Goal: Task Accomplishment & Management: Complete application form

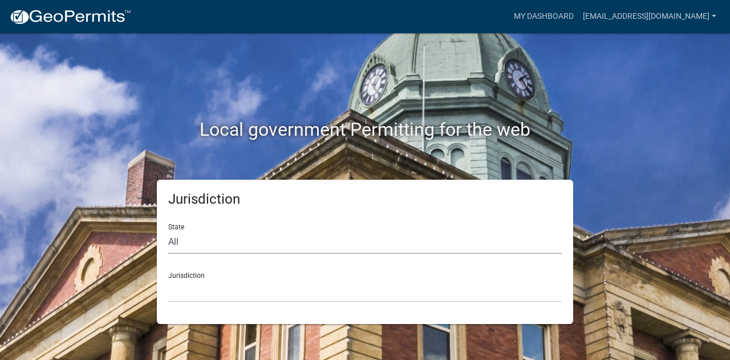
click at [230, 240] on select "All [US_STATE] [US_STATE] [US_STATE] [US_STATE] [US_STATE] [US_STATE] [US_STATE…" at bounding box center [365, 241] width 394 height 23
select select "[US_STATE]"
click at [168, 230] on select "All [US_STATE] [US_STATE] [US_STATE] [US_STATE] [US_STATE] [US_STATE] [US_STATE…" at bounding box center [365, 241] width 394 height 23
click at [193, 284] on select "City of [GEOGRAPHIC_DATA], [US_STATE] City of [GEOGRAPHIC_DATA], [US_STATE] Cit…" at bounding box center [365, 290] width 394 height 23
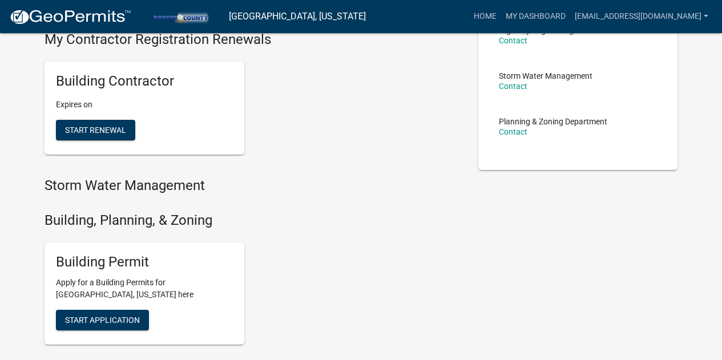
scroll to position [285, 0]
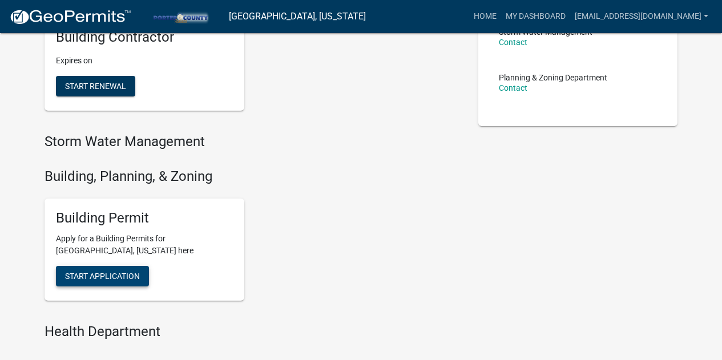
click at [120, 270] on button "Start Application" at bounding box center [102, 276] width 93 height 21
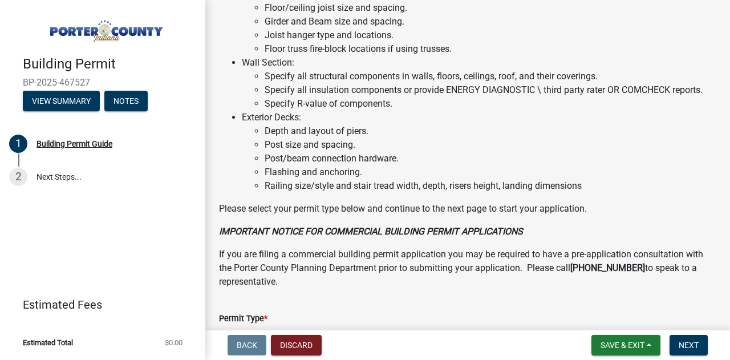
scroll to position [1001, 0]
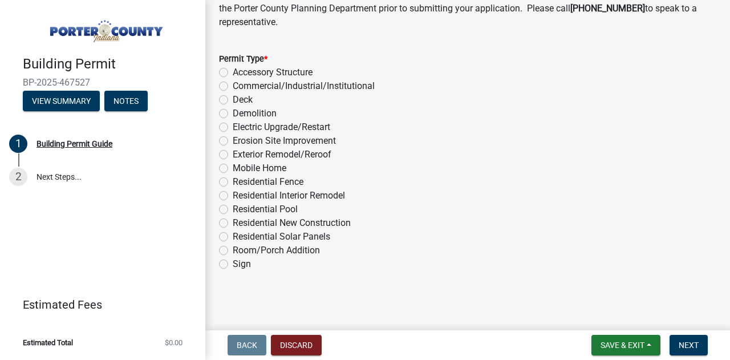
click at [233, 153] on label "Exterior Remodel/Reroof" at bounding box center [282, 155] width 99 height 14
click at [233, 153] on input "Exterior Remodel/Reroof" at bounding box center [236, 151] width 7 height 7
radio input "true"
click at [686, 349] on span "Next" at bounding box center [689, 345] width 20 height 9
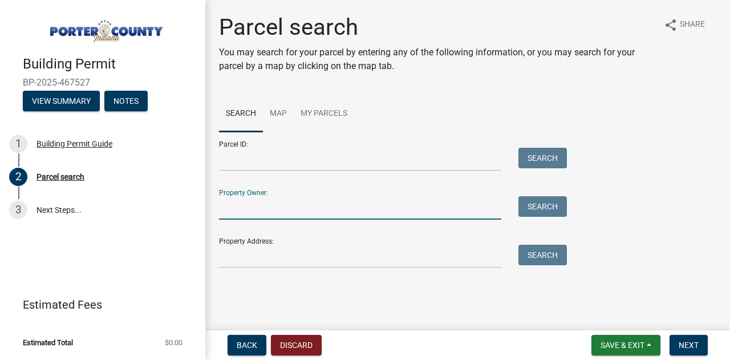
click at [262, 201] on input "Property Owner:" at bounding box center [360, 207] width 282 height 23
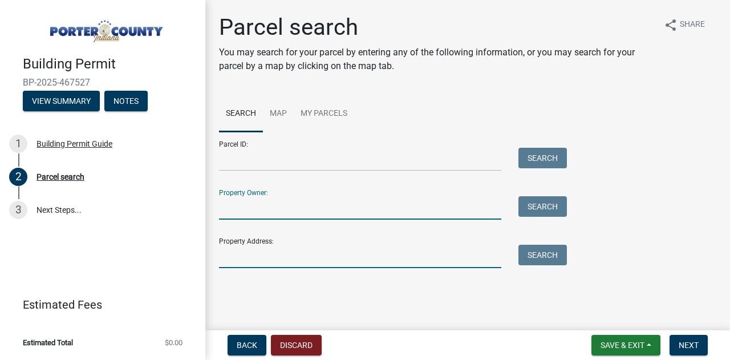
click at [238, 254] on input "Property Address:" at bounding box center [360, 256] width 282 height 23
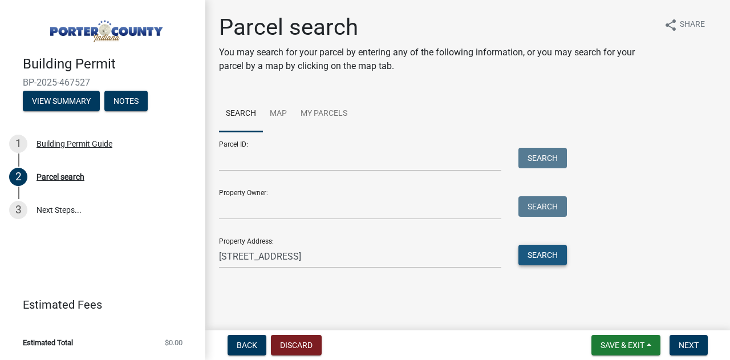
click at [553, 259] on button "Search" at bounding box center [543, 255] width 48 height 21
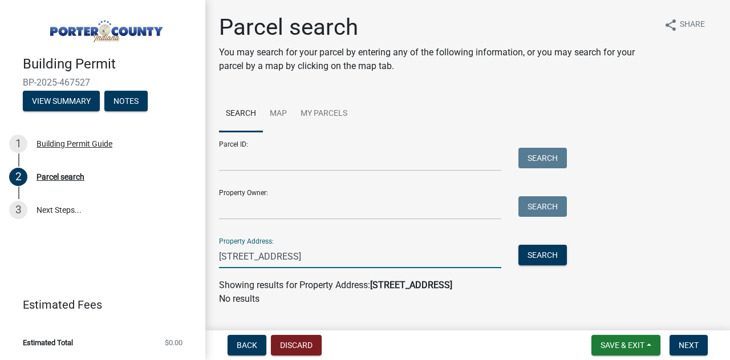
click at [422, 261] on input "[STREET_ADDRESS]" at bounding box center [360, 256] width 282 height 23
type input "1808 [GEOGRAPHIC_DATA]"
click at [539, 262] on button "Search" at bounding box center [543, 255] width 48 height 21
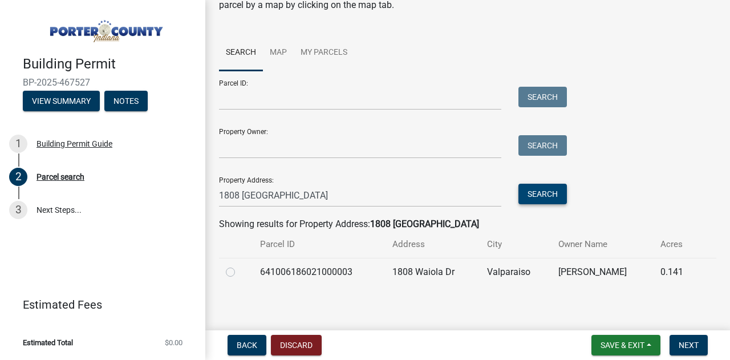
scroll to position [66, 0]
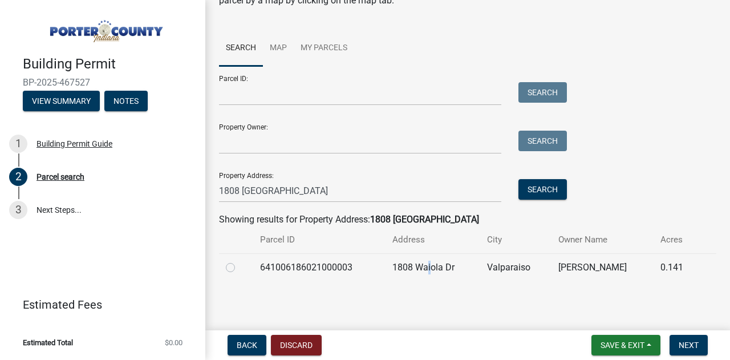
click at [424, 270] on td "1808 Waiola Dr" at bounding box center [433, 267] width 95 height 28
click at [240, 261] on label at bounding box center [240, 261] width 0 height 0
click at [240, 267] on input "radio" at bounding box center [243, 264] width 7 height 7
radio input "true"
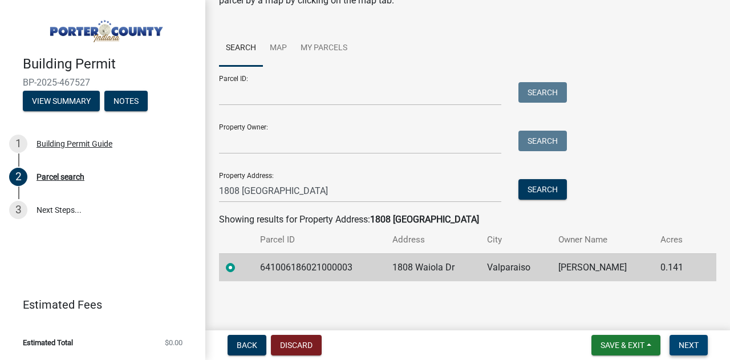
click at [690, 348] on span "Next" at bounding box center [689, 345] width 20 height 9
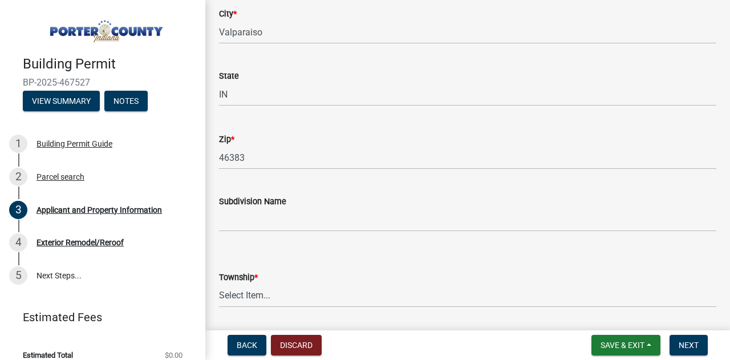
scroll to position [399, 0]
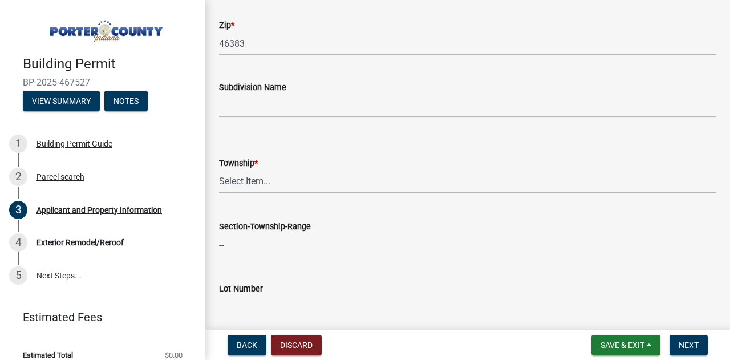
click at [264, 189] on select "Select Item... [PERSON_NAME][GEOGRAPHIC_DATA] [PERSON_NAME][GEOGRAPHIC_DATA] [G…" at bounding box center [467, 181] width 497 height 23
click at [219, 170] on select "Select Item... [PERSON_NAME][GEOGRAPHIC_DATA] [PERSON_NAME][GEOGRAPHIC_DATA] [G…" at bounding box center [467, 181] width 497 height 23
select select "6f5aa9ae-62ac-41bd-979a-9c71eae504cc"
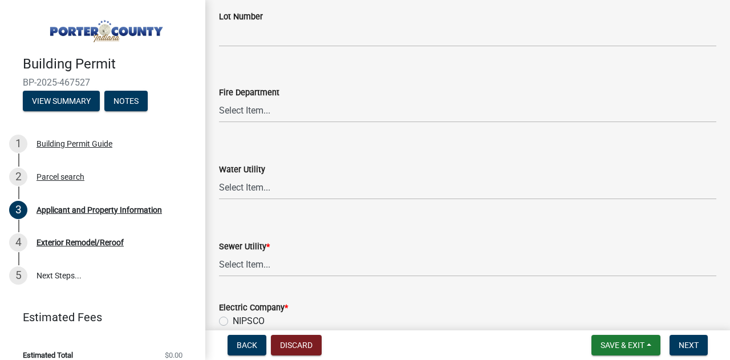
scroll to position [742, 0]
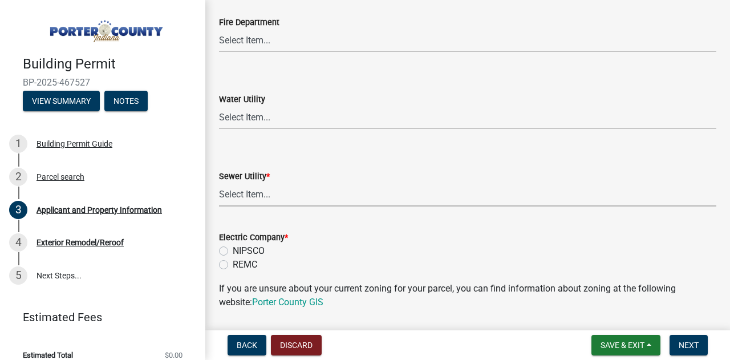
click at [253, 188] on select "Select Item... Aqua [US_STATE] Inc Damon Run Falling Waters Lake Eliza - LEACD …" at bounding box center [467, 194] width 497 height 23
click at [219, 183] on select "Select Item... Aqua [US_STATE] Inc Damon Run Falling Waters Lake Eliza - LEACD …" at bounding box center [467, 194] width 497 height 23
select select "ad46db9b-b68a-4590-8d08-f4fb10f3ead6"
click at [233, 250] on label "NIPSCO" at bounding box center [249, 251] width 32 height 14
click at [233, 250] on input "NIPSCO" at bounding box center [236, 247] width 7 height 7
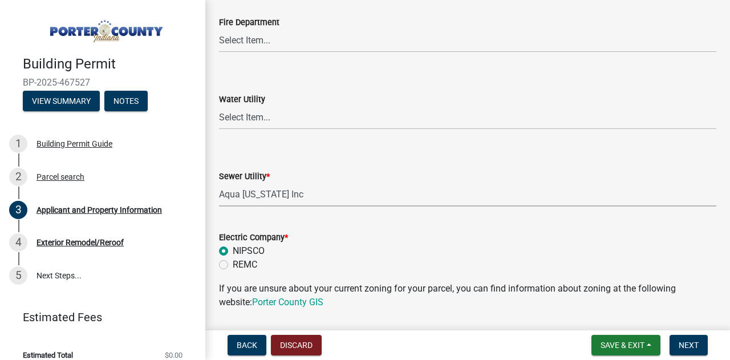
radio input "true"
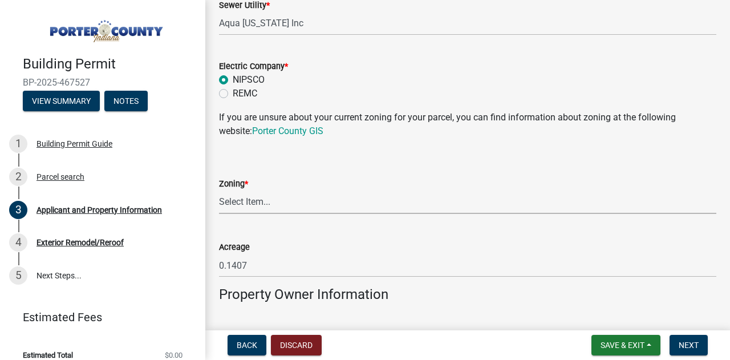
click at [238, 204] on select "Select Item... A1 A2 CH CM CN I1 I2 I3 IN MP OT P1 P2 PUD R1 R2 R3 R4 RL RR" at bounding box center [467, 202] width 497 height 23
click at [219, 191] on select "Select Item... A1 A2 CH CM CN I1 I2 I3 IN MP OT P1 P2 PUD R1 R2 R3 R4 RL RR" at bounding box center [467, 202] width 497 height 23
select select "c8d9bed4-fb8e-49e4-81c1-b9d22bb8efef"
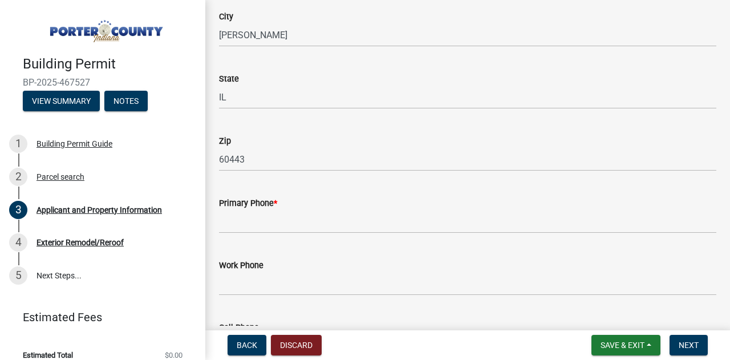
scroll to position [1369, 0]
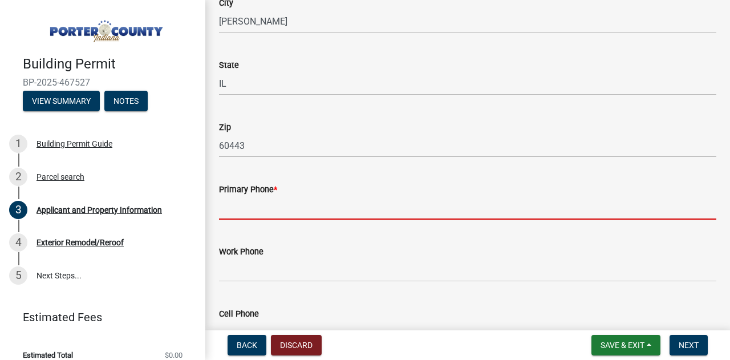
drag, startPoint x: 261, startPoint y: 216, endPoint x: 272, endPoint y: 216, distance: 10.8
click at [261, 216] on input "Primary Phone *" at bounding box center [467, 207] width 497 height 23
click at [256, 201] on input "Primary Phone *" at bounding box center [467, 207] width 497 height 23
paste input "[PHONE_NUMBER]"
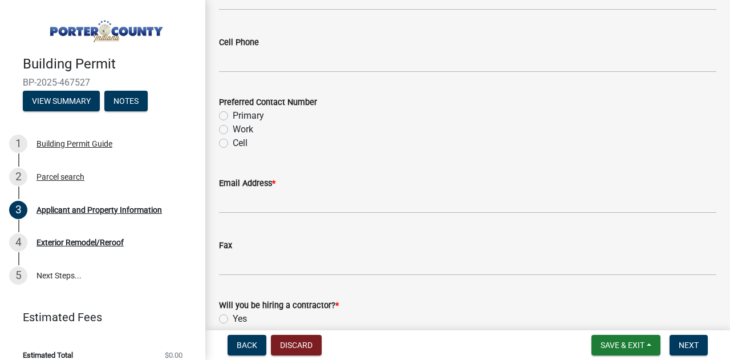
type input "[PHONE_NUMBER]"
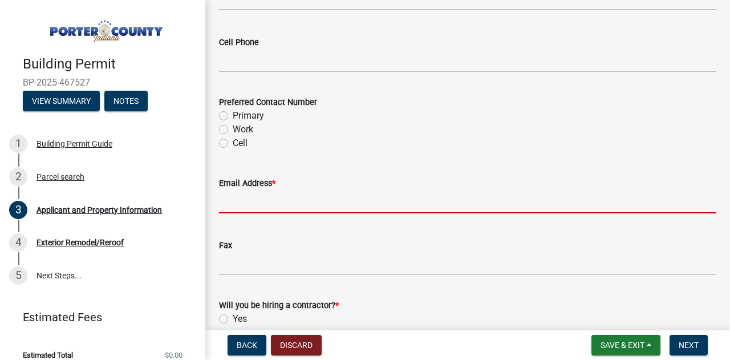
click at [250, 203] on input "Email Address *" at bounding box center [467, 201] width 497 height 23
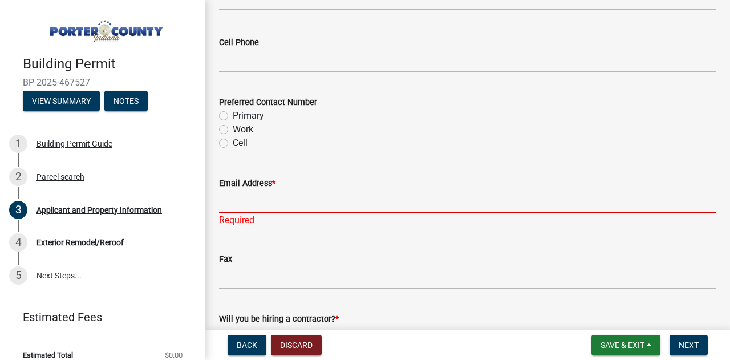
click at [261, 201] on input "Email Address *" at bounding box center [467, 201] width 497 height 23
paste input "[EMAIL_ADDRESS][DOMAIN_NAME]"
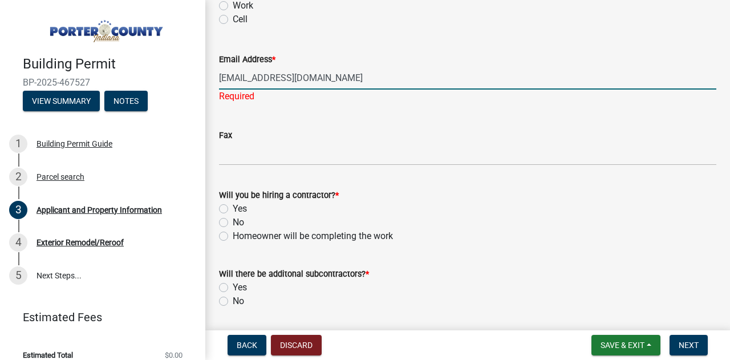
scroll to position [1801, 0]
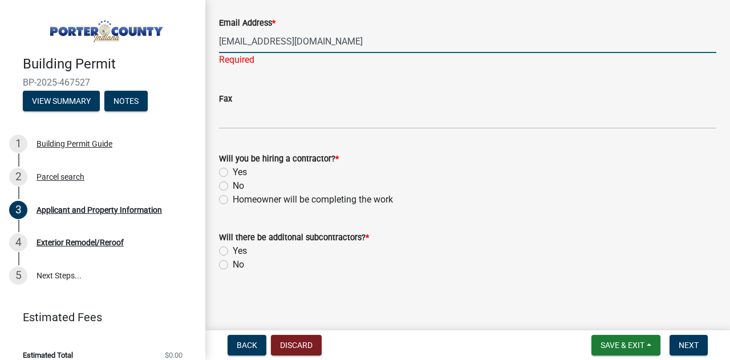
type input "[EMAIL_ADDRESS][DOMAIN_NAME]"
click at [228, 171] on div "Yes" at bounding box center [467, 172] width 497 height 14
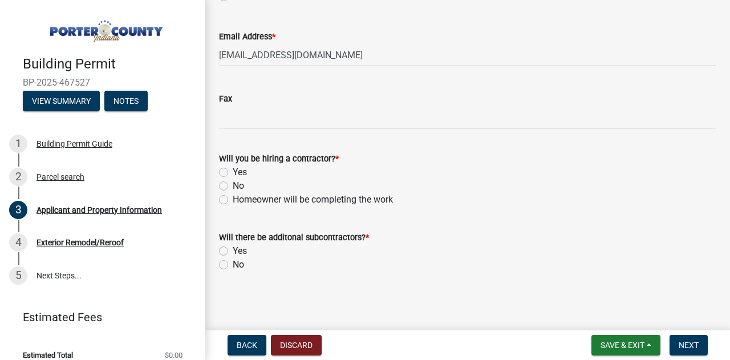
click at [212, 177] on div "Will you be hiring a contractor? * Yes No Homeowner will be completing the work" at bounding box center [468, 172] width 515 height 68
click at [233, 173] on label "Yes" at bounding box center [240, 172] width 14 height 14
click at [233, 173] on input "Yes" at bounding box center [236, 168] width 7 height 7
radio input "true"
click at [233, 263] on label "No" at bounding box center [238, 265] width 11 height 14
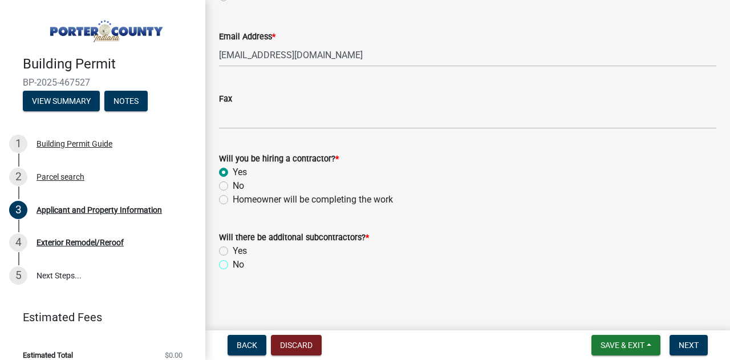
click at [233, 263] on input "No" at bounding box center [236, 261] width 7 height 7
radio input "true"
click at [698, 341] on span "Next" at bounding box center [689, 345] width 20 height 9
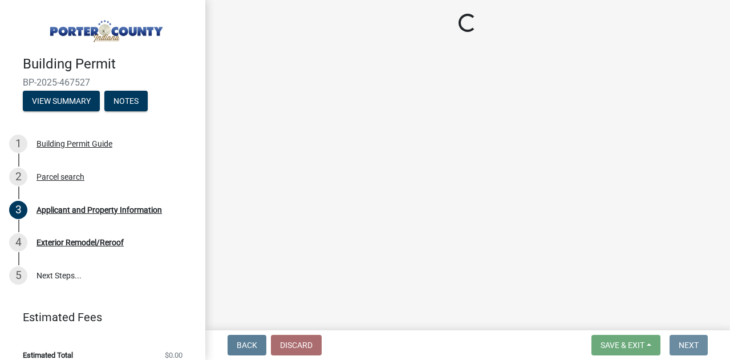
scroll to position [0, 0]
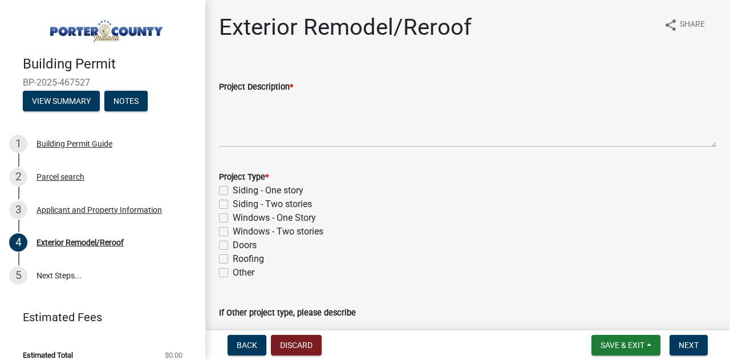
click at [233, 230] on label "Windows - Two stories" at bounding box center [278, 232] width 91 height 14
click at [233, 230] on input "Windows - Two stories" at bounding box center [236, 228] width 7 height 7
checkbox input "true"
checkbox input "false"
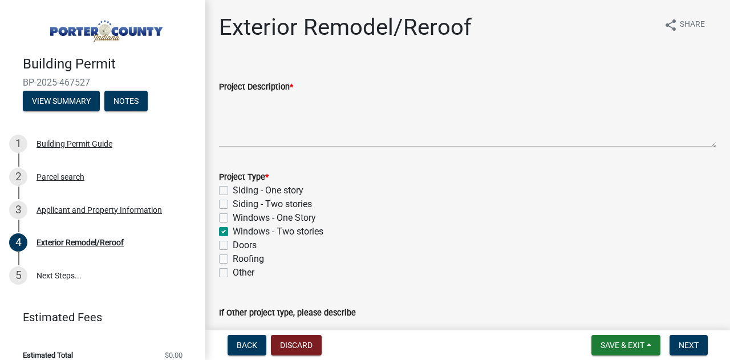
checkbox input "false"
checkbox input "true"
checkbox input "false"
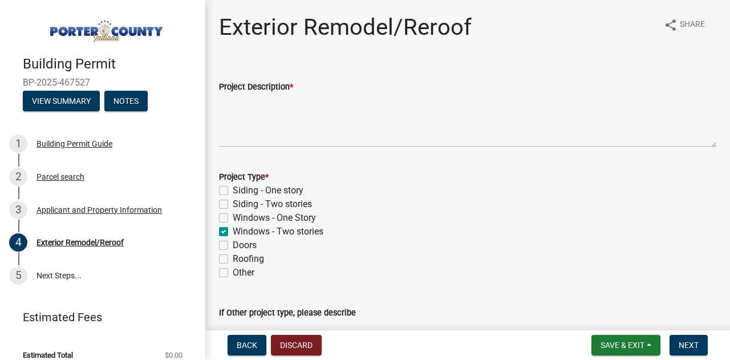
click at [233, 230] on label "Windows - Two stories" at bounding box center [278, 232] width 91 height 14
click at [233, 230] on input "Windows - Two stories" at bounding box center [236, 228] width 7 height 7
checkbox input "false"
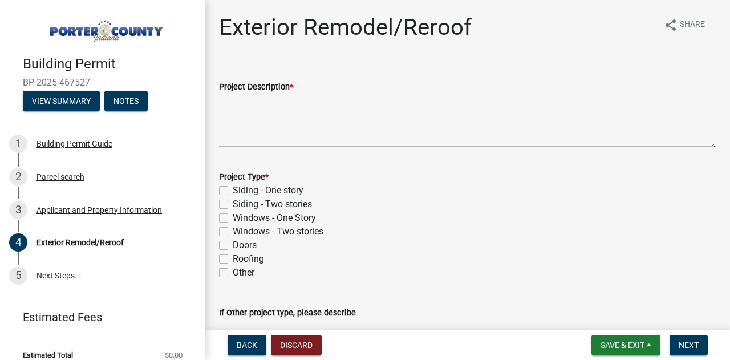
checkbox input "false"
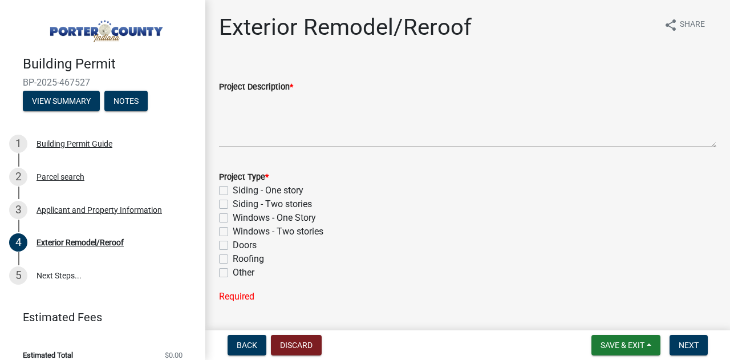
click at [233, 217] on label "Windows - One Story" at bounding box center [274, 218] width 83 height 14
click at [233, 217] on input "Windows - One Story" at bounding box center [236, 214] width 7 height 7
checkbox input "true"
checkbox input "false"
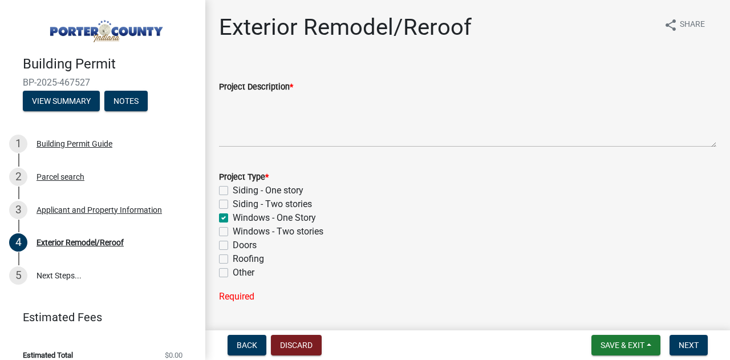
checkbox input "true"
checkbox input "false"
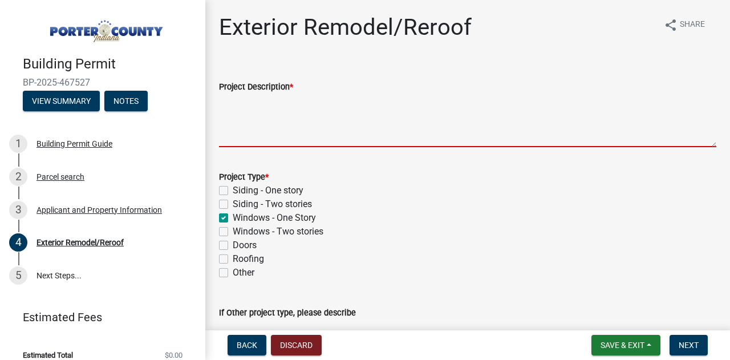
click at [277, 131] on textarea "Project Description *" at bounding box center [467, 121] width 497 height 54
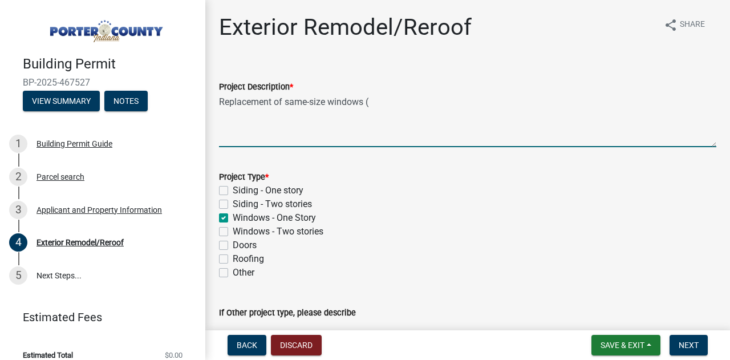
click at [382, 103] on textarea "Replacement of same-size windows (" at bounding box center [467, 121] width 497 height 54
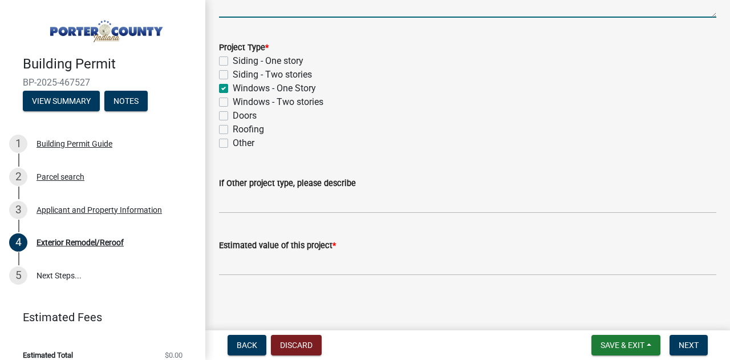
scroll to position [134, 0]
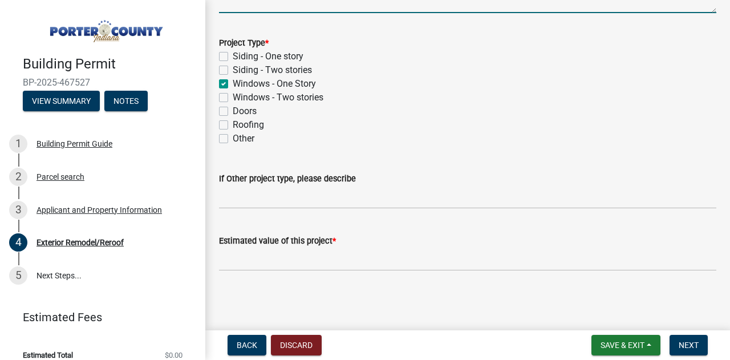
type textarea "Replacement of same-size windows (3)"
click at [299, 253] on input "text" at bounding box center [467, 259] width 497 height 23
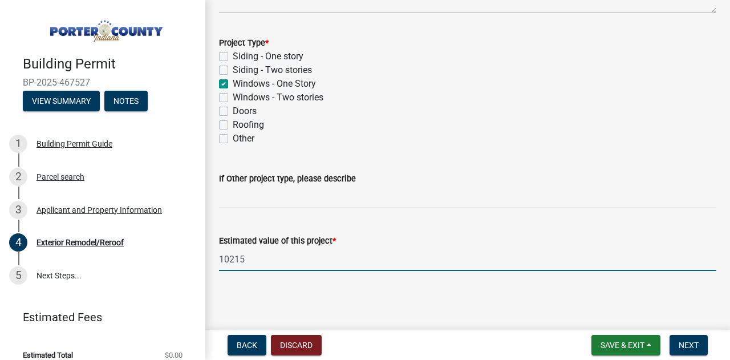
type input "10215"
click at [270, 292] on main "Exterior Remodel/Reroof share Share Project Description * Replacement of same-s…" at bounding box center [467, 163] width 525 height 326
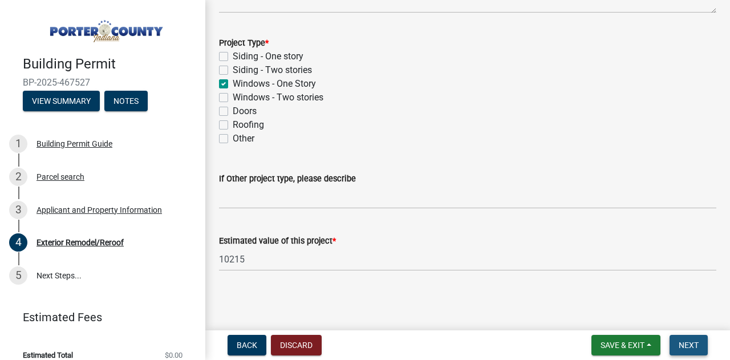
click at [689, 340] on button "Next" at bounding box center [689, 345] width 38 height 21
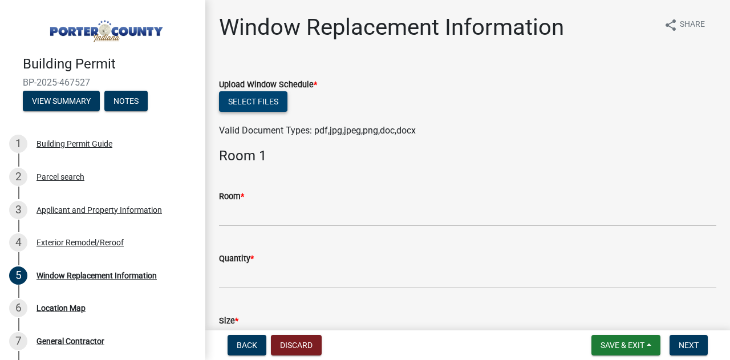
click at [257, 105] on button "Select files" at bounding box center [253, 101] width 68 height 21
click at [278, 96] on button "Select files" at bounding box center [253, 101] width 68 height 21
click at [238, 96] on button "Select files" at bounding box center [253, 101] width 68 height 21
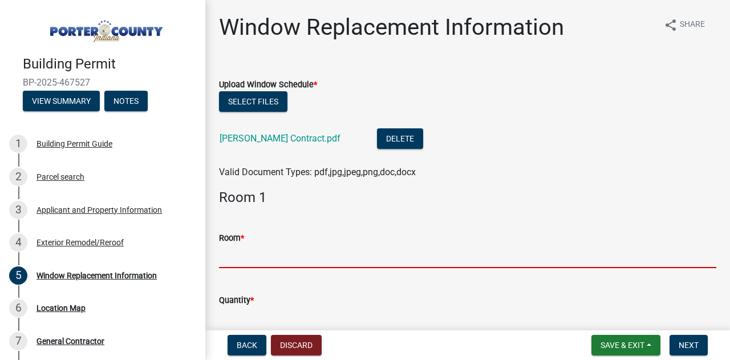
click at [273, 251] on input "Room *" at bounding box center [467, 256] width 497 height 23
click at [304, 255] on input "Room *" at bounding box center [467, 256] width 497 height 23
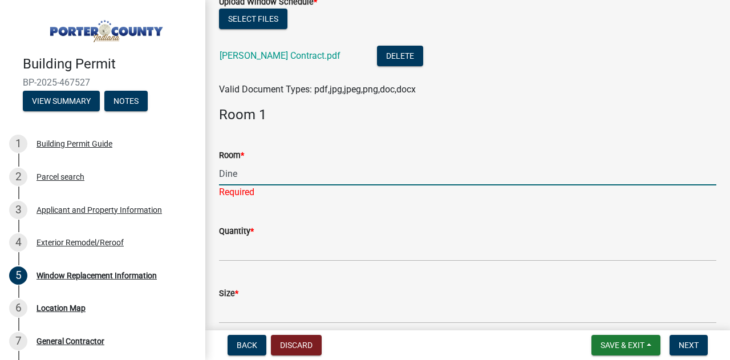
scroll to position [114, 0]
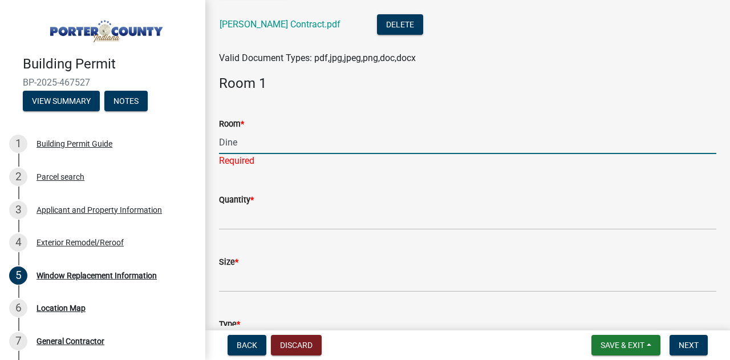
type input "Dine"
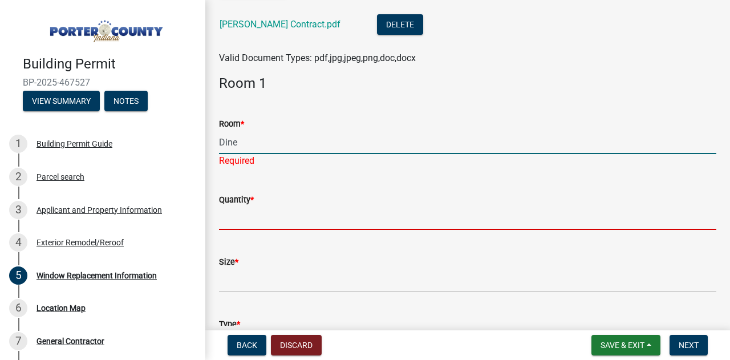
click at [242, 221] on wm-data-entity-input "Quantity *" at bounding box center [467, 208] width 497 height 62
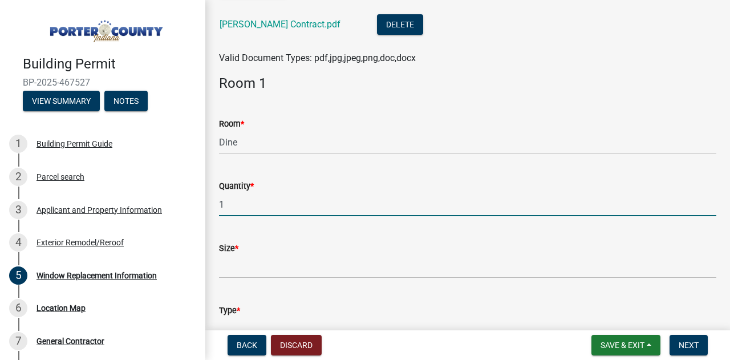
type input "1"
click at [225, 268] on input "Size *" at bounding box center [467, 266] width 497 height 23
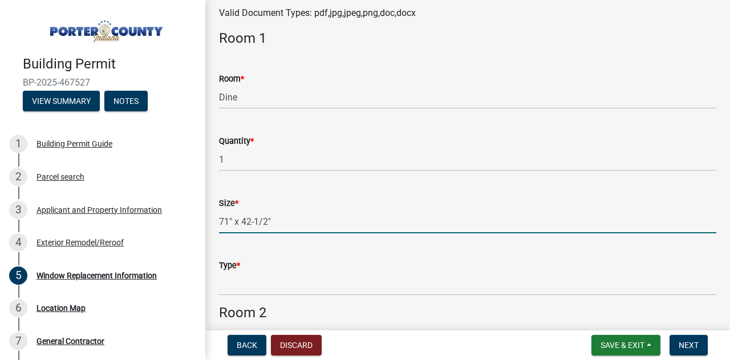
scroll to position [228, 0]
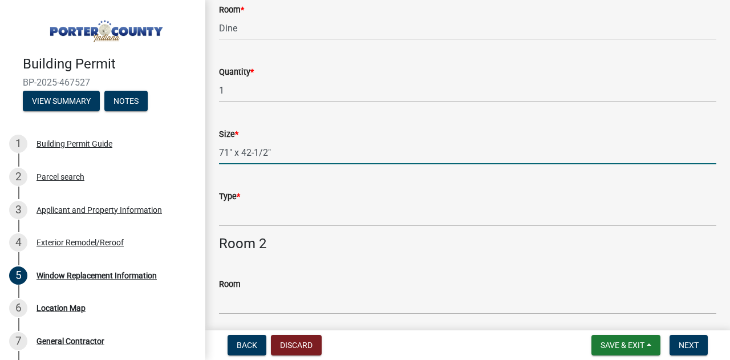
type input "71" x 42-1/2""
click at [249, 220] on input "Type *" at bounding box center [467, 214] width 497 height 23
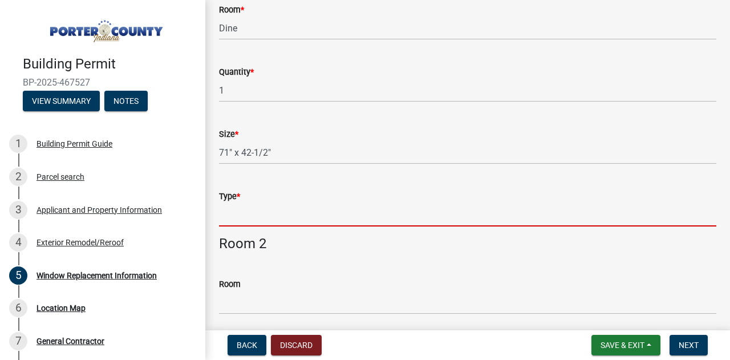
type input "E"
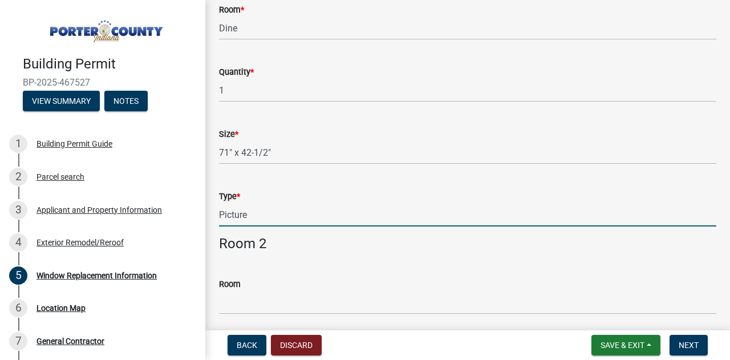
scroll to position [285, 0]
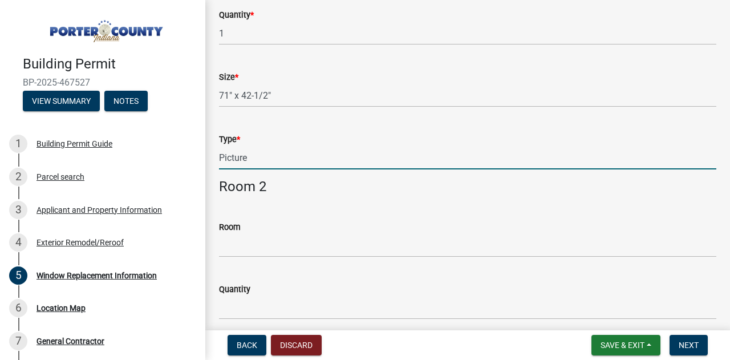
type input "Picture"
click at [265, 244] on input "Room" at bounding box center [467, 245] width 497 height 23
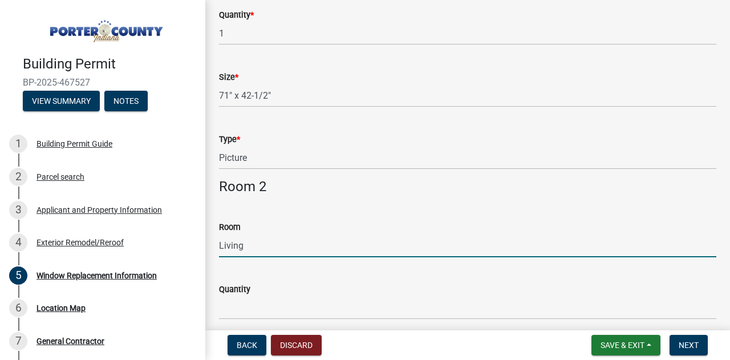
scroll to position [342, 0]
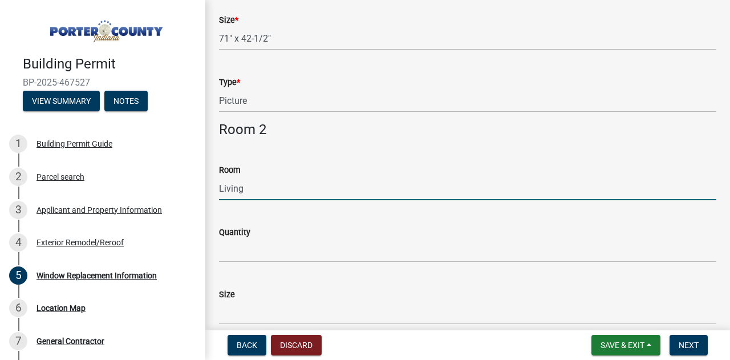
type input "Living"
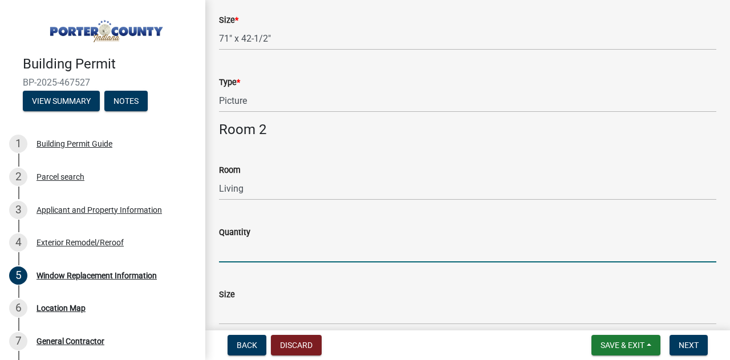
click at [246, 259] on input "Quantity" at bounding box center [467, 250] width 497 height 23
type input "2"
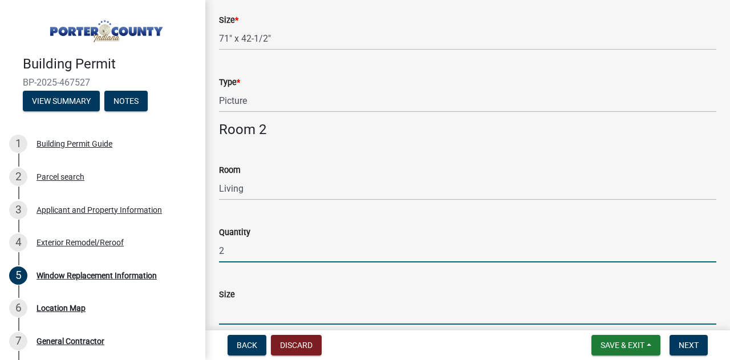
click at [237, 306] on input "Size" at bounding box center [467, 312] width 497 height 23
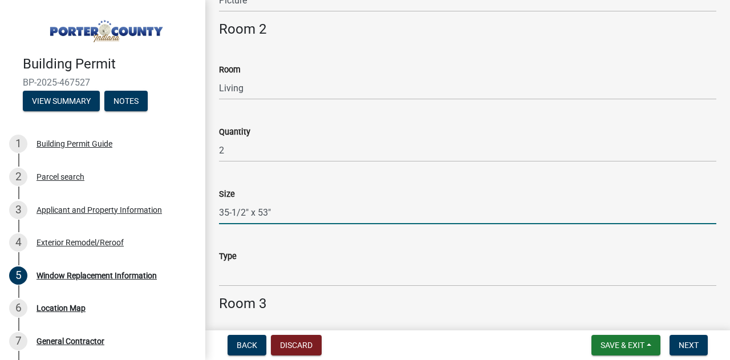
scroll to position [456, 0]
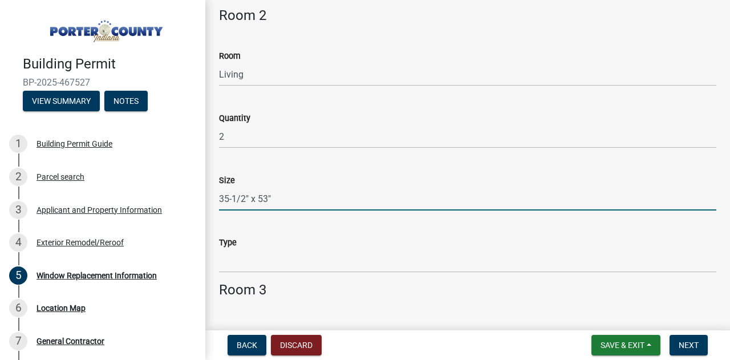
type input "35-1/2" x 53""
click at [269, 266] on input "Type" at bounding box center [467, 260] width 497 height 23
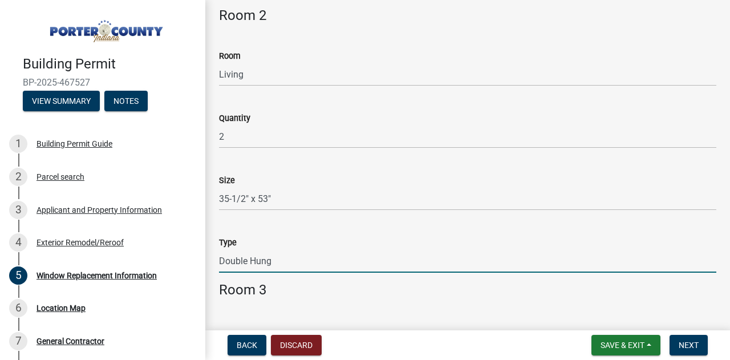
type input "Double Hung"
click at [469, 282] on h4 "Room 3" at bounding box center [467, 290] width 497 height 17
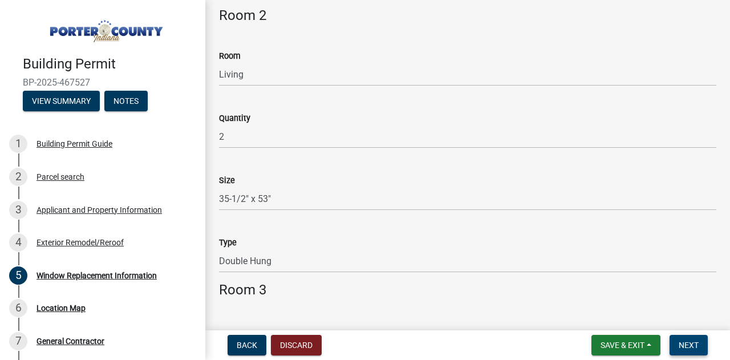
click at [691, 341] on span "Next" at bounding box center [689, 345] width 20 height 9
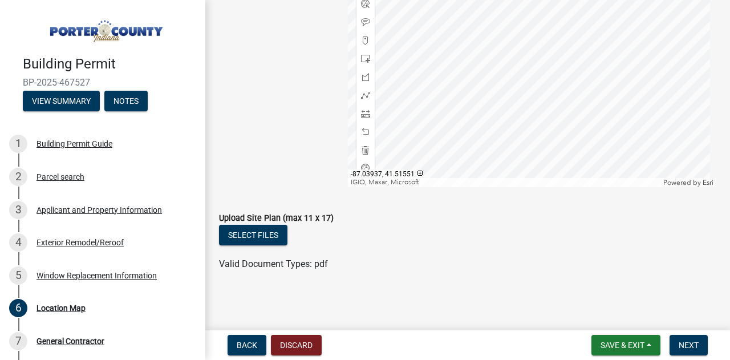
scroll to position [0, 0]
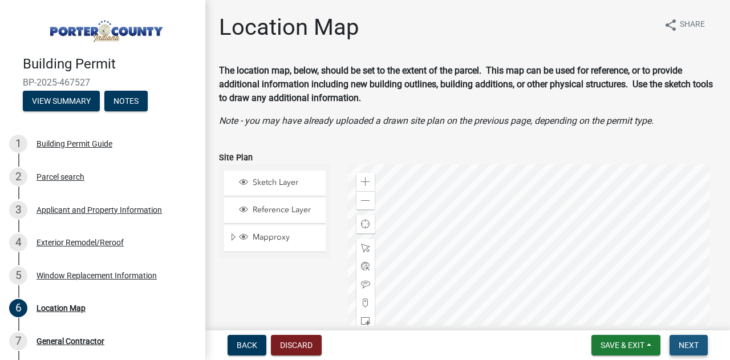
click at [683, 347] on span "Next" at bounding box center [689, 345] width 20 height 9
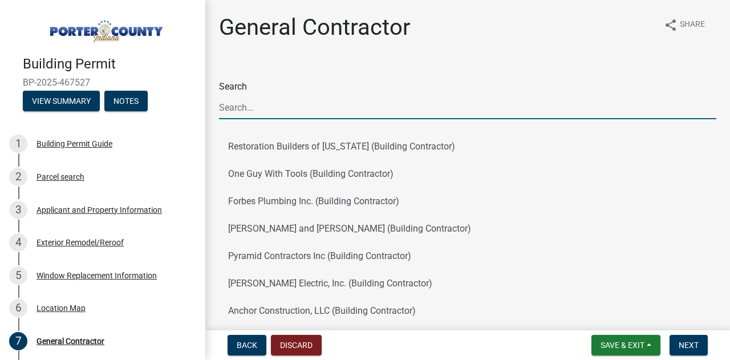
click at [280, 107] on input "Search" at bounding box center [467, 107] width 497 height 23
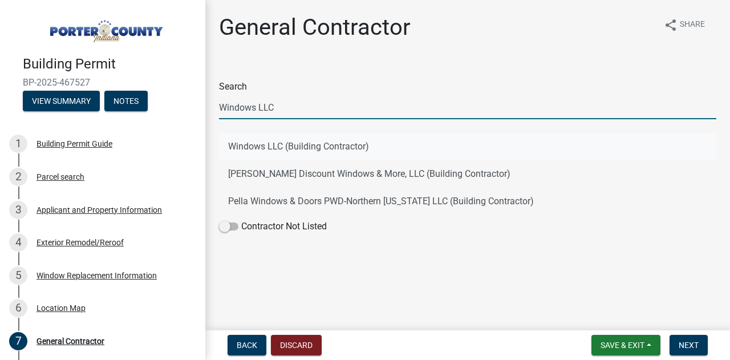
type input "Windows LLC"
click at [402, 142] on button "Windows LLC (Building Contractor)" at bounding box center [467, 146] width 497 height 27
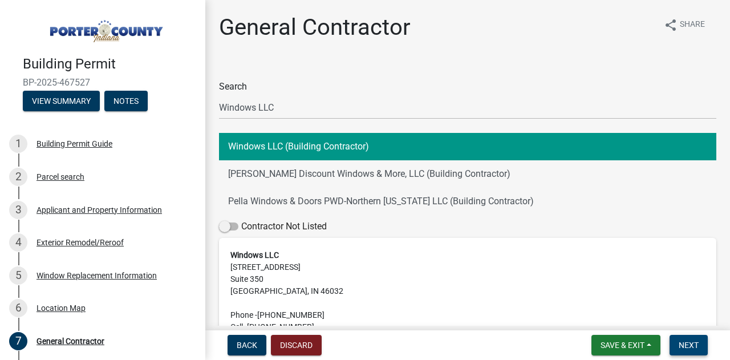
click at [683, 344] on span "Next" at bounding box center [689, 345] width 20 height 9
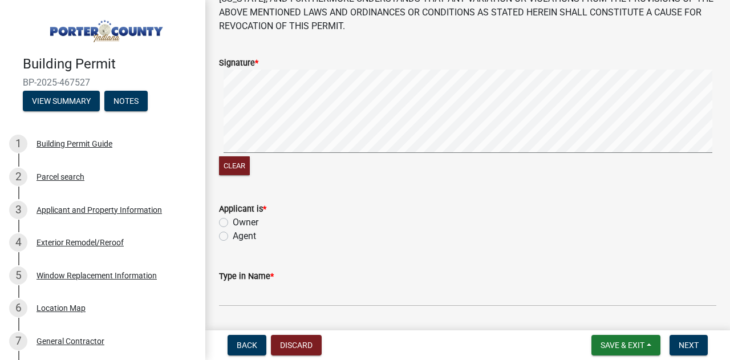
scroll to position [228, 0]
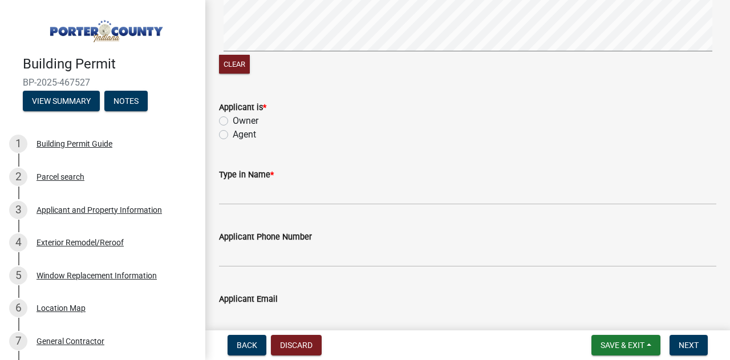
click at [233, 133] on label "Agent" at bounding box center [244, 135] width 23 height 14
click at [233, 133] on input "Agent" at bounding box center [236, 131] width 7 height 7
radio input "true"
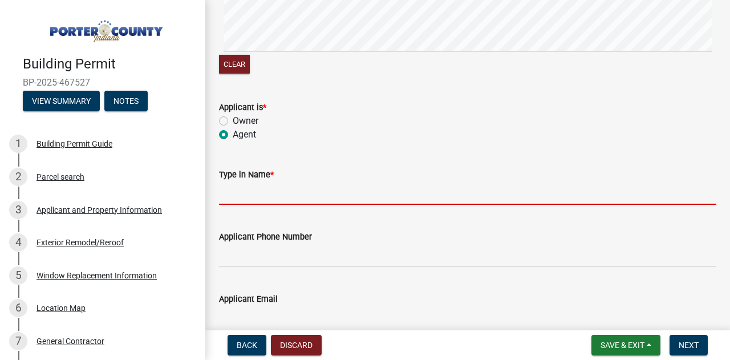
click at [250, 187] on input "Type in Name *" at bounding box center [467, 192] width 497 height 23
type input "[PERSON_NAME]"
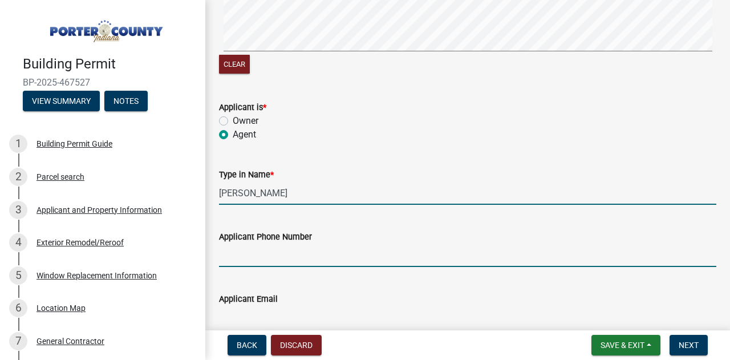
click at [278, 256] on input "Applicant Phone Number" at bounding box center [467, 255] width 497 height 23
type input "3175755574"
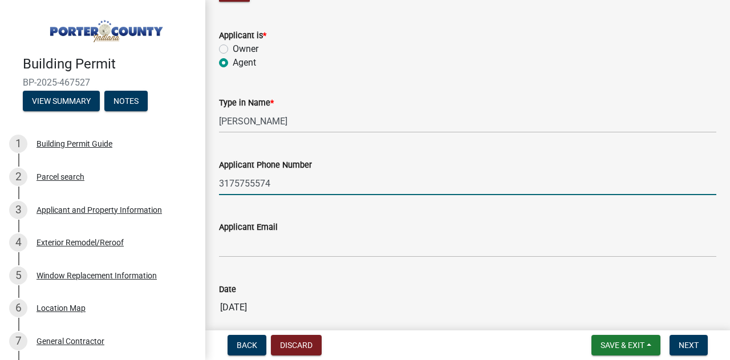
scroll to position [342, 0]
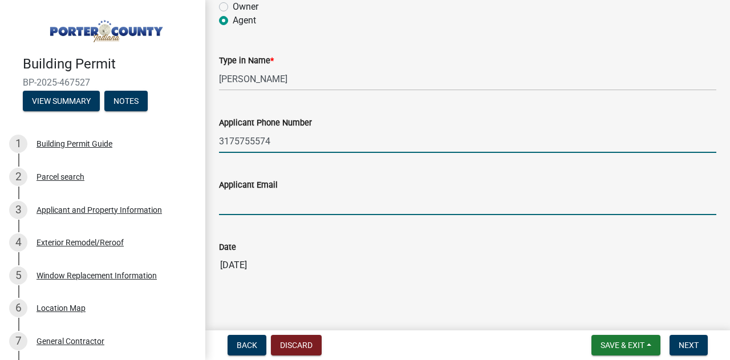
click at [263, 200] on input "Applicant Email" at bounding box center [467, 203] width 497 height 23
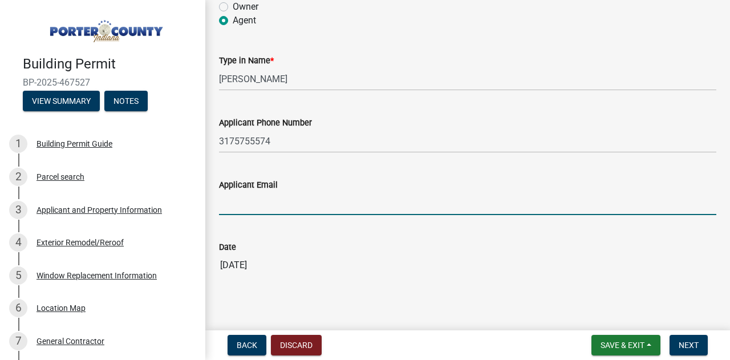
type input "[EMAIL_ADDRESS][DOMAIN_NAME]"
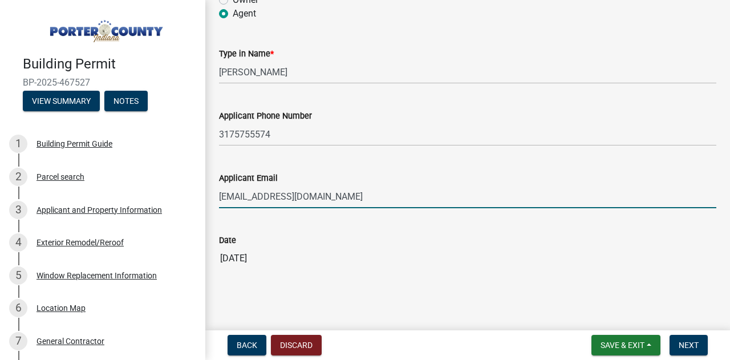
scroll to position [355, 0]
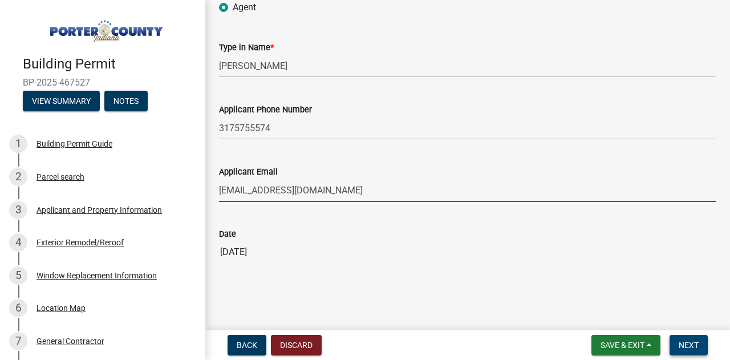
click at [681, 341] on span "Next" at bounding box center [689, 345] width 20 height 9
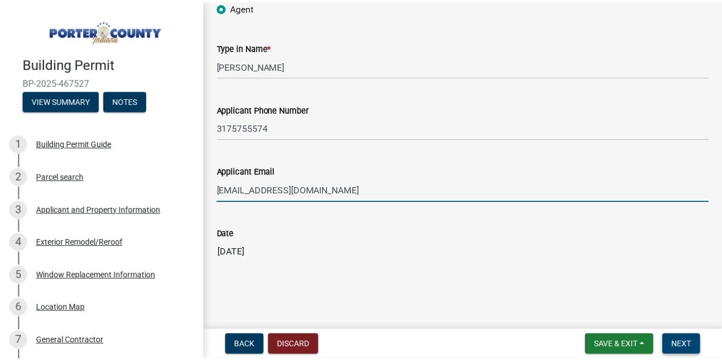
scroll to position [0, 0]
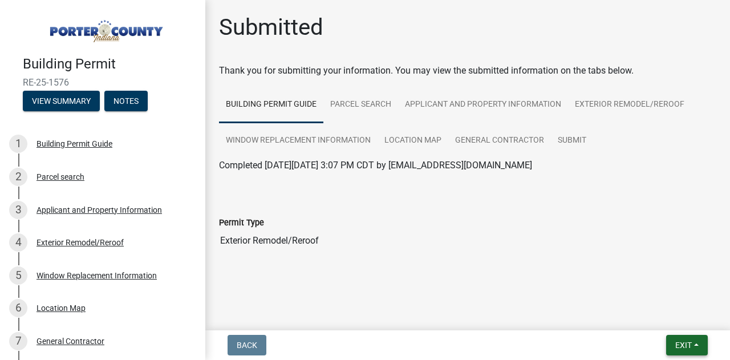
click at [681, 347] on span "Exit" at bounding box center [683, 345] width 17 height 9
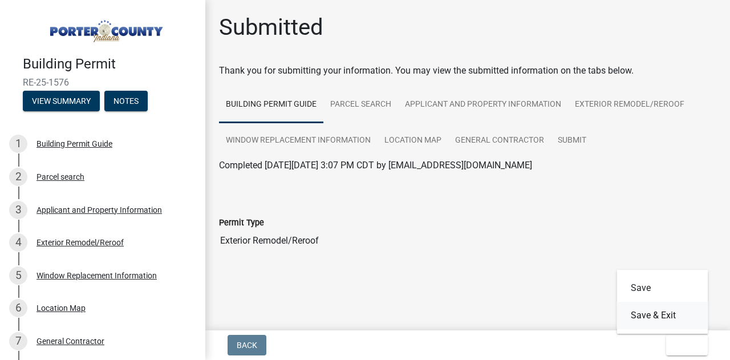
click at [677, 320] on button "Save & Exit" at bounding box center [662, 315] width 91 height 27
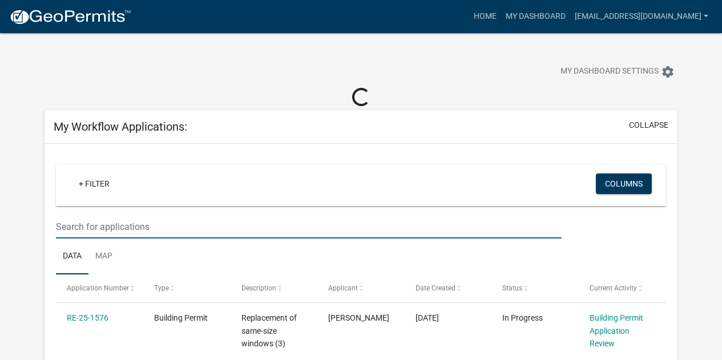
click at [147, 229] on input "text" at bounding box center [308, 226] width 505 height 23
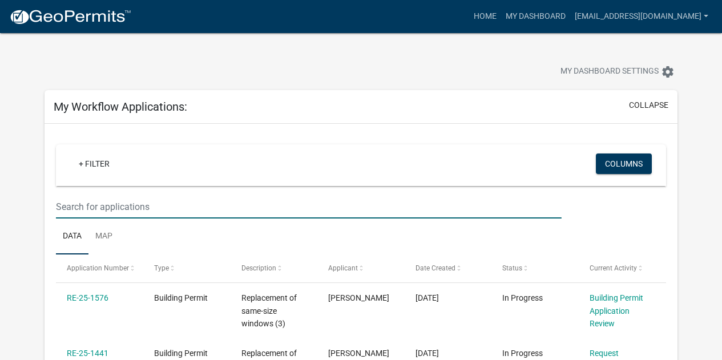
click at [144, 212] on input "text" at bounding box center [308, 206] width 505 height 23
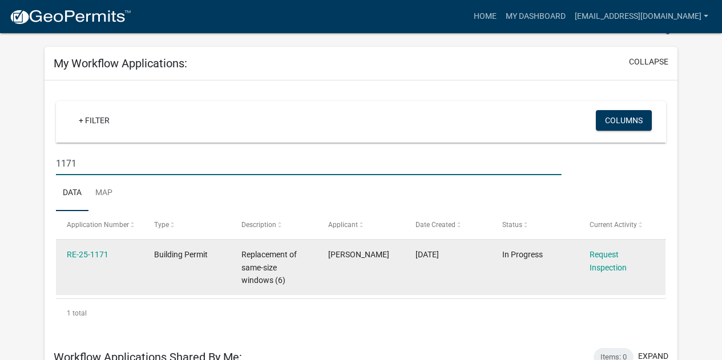
scroll to position [57, 0]
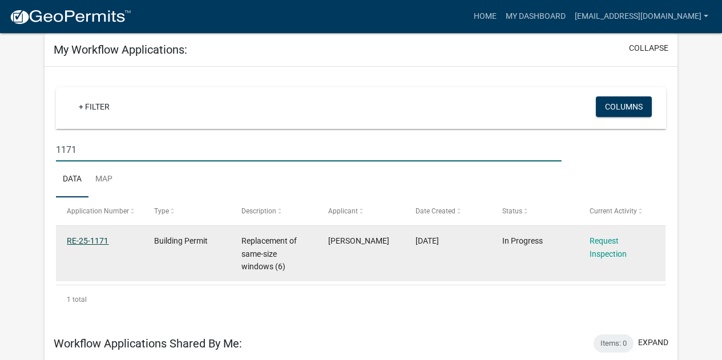
type input "1171"
click at [96, 242] on link "RE-25-1171" at bounding box center [88, 240] width 42 height 9
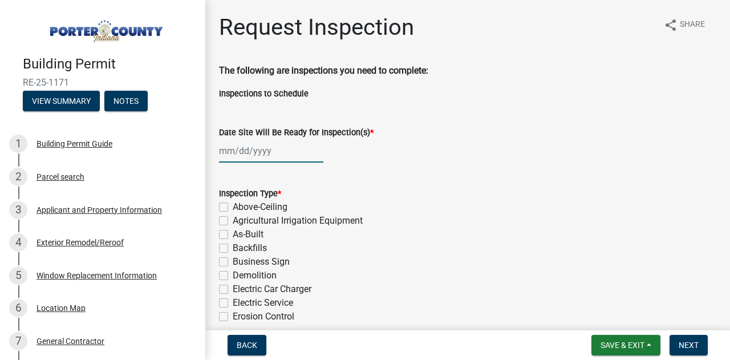
click at [230, 149] on div at bounding box center [271, 150] width 104 height 23
select select "8"
select select "2025"
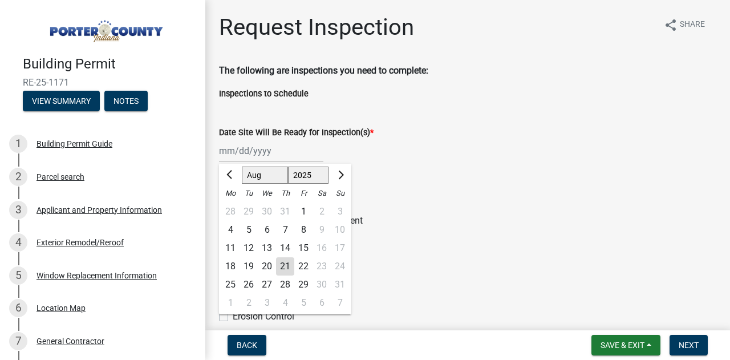
click at [307, 261] on div "22" at bounding box center [303, 266] width 18 height 18
type input "[DATE]"
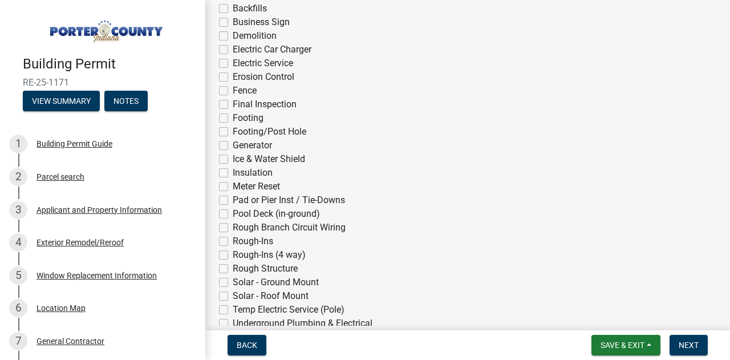
scroll to position [228, 0]
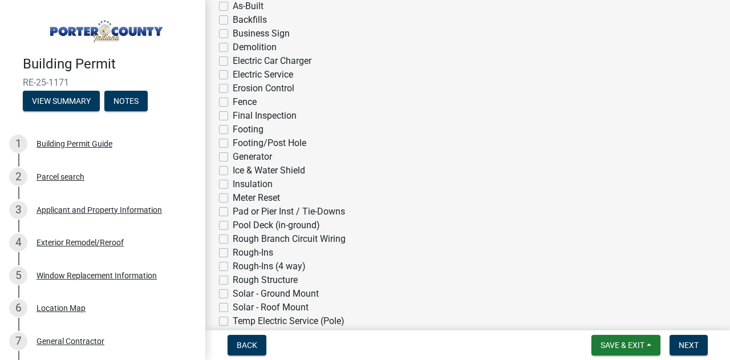
click at [233, 115] on label "Final Inspection" at bounding box center [265, 116] width 64 height 14
click at [233, 115] on input "Final Inspection" at bounding box center [236, 112] width 7 height 7
checkbox input "true"
checkbox input "false"
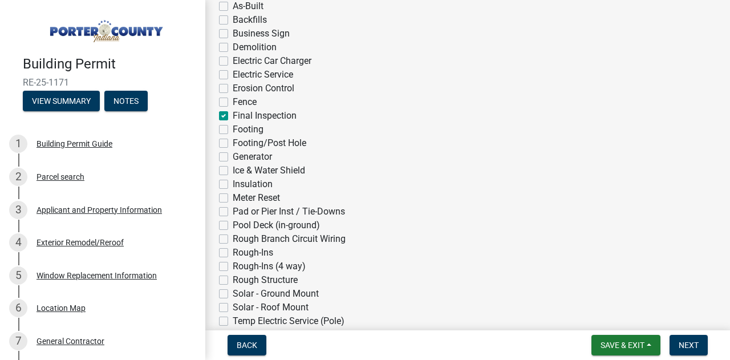
checkbox input "false"
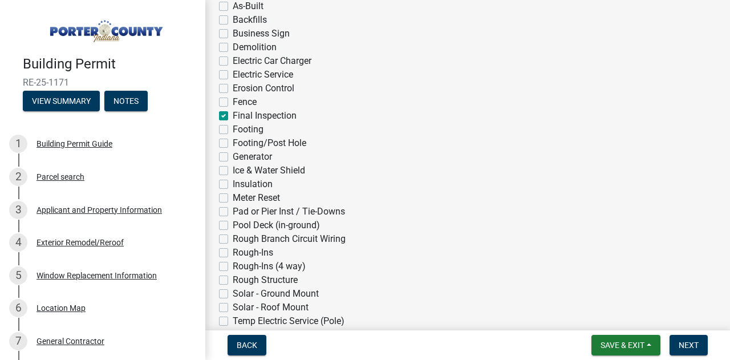
checkbox input "false"
checkbox input "true"
checkbox input "false"
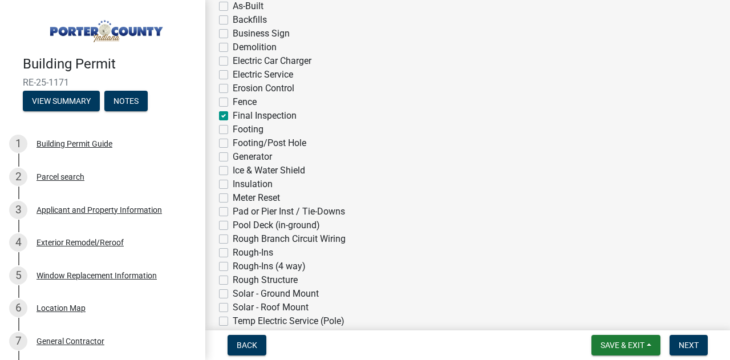
checkbox input "false"
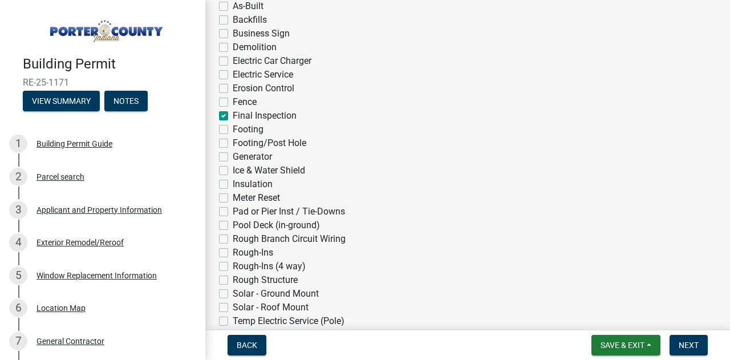
checkbox input "false"
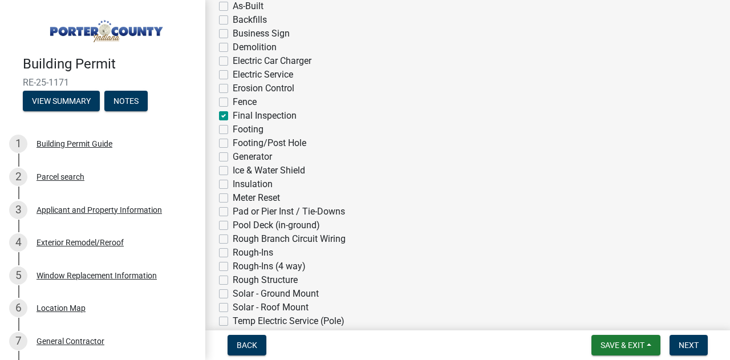
checkbox input "false"
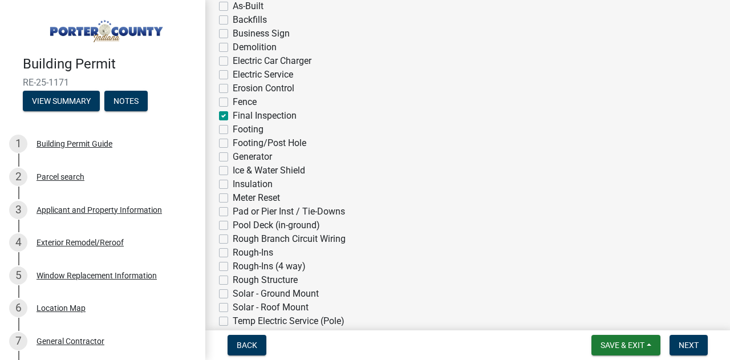
checkbox input "false"
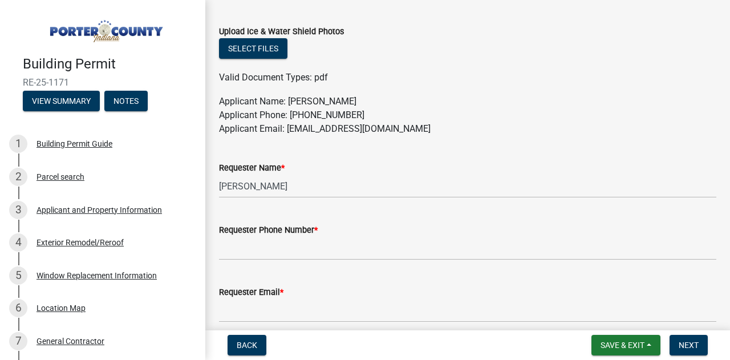
scroll to position [628, 0]
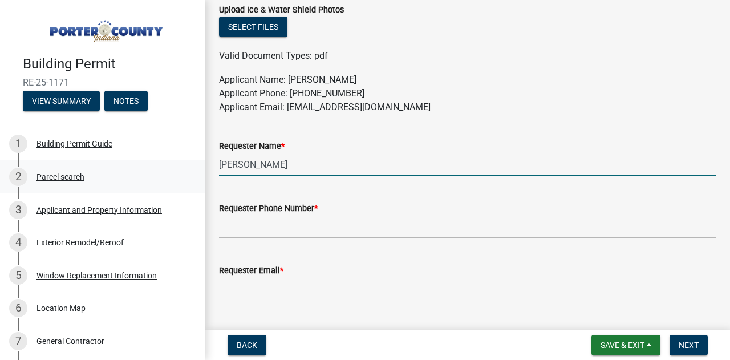
drag, startPoint x: 295, startPoint y: 169, endPoint x: 193, endPoint y: 164, distance: 101.6
click at [201, 164] on div "Building Permit RE-25-1171 View Summary Notes 1 Building Permit Guide 2 Parcel …" at bounding box center [365, 180] width 730 height 360
type input "[PERSON_NAME]"
click at [260, 205] on label "Requester Phone Number *" at bounding box center [268, 209] width 99 height 8
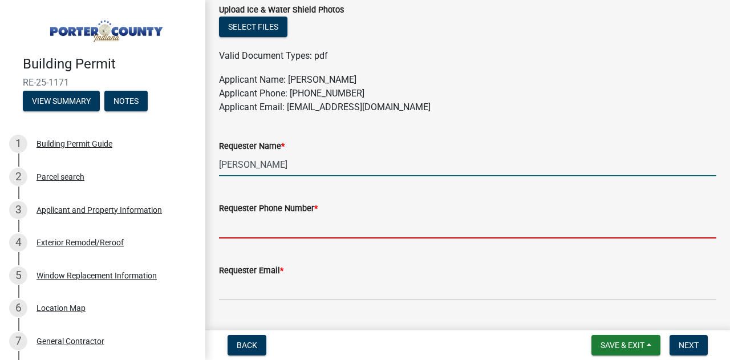
click at [260, 215] on input "Requester Phone Number *" at bounding box center [467, 226] width 497 height 23
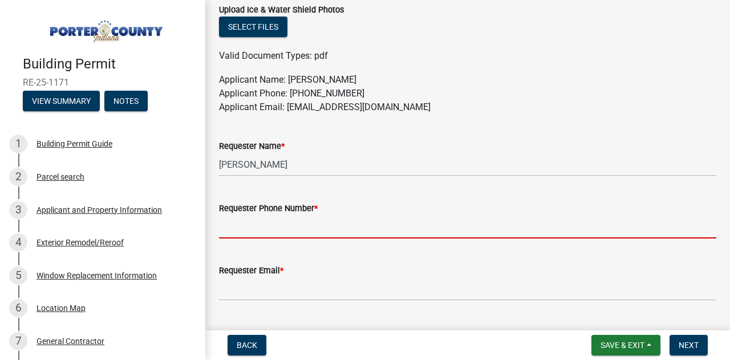
click at [261, 221] on input "Requester Phone Number *" at bounding box center [467, 226] width 497 height 23
type input "3175755574"
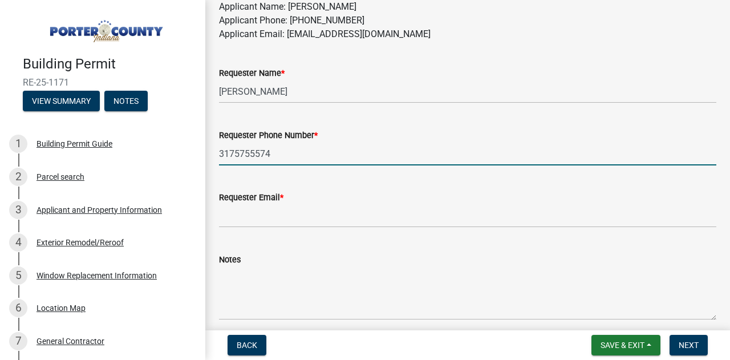
scroll to position [742, 0]
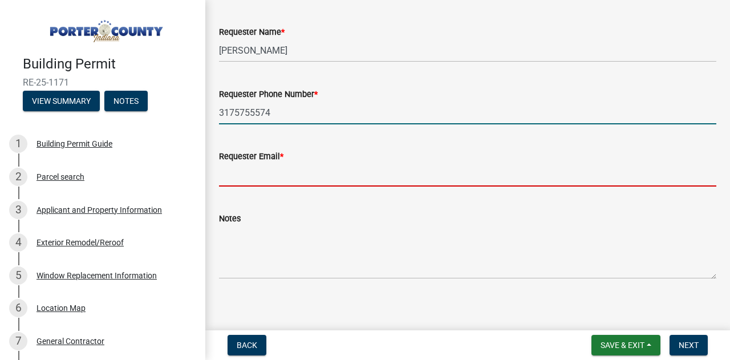
click at [243, 175] on input "Requester Email *" at bounding box center [467, 174] width 497 height 23
type input "[EMAIL_ADDRESS][DOMAIN_NAME]"
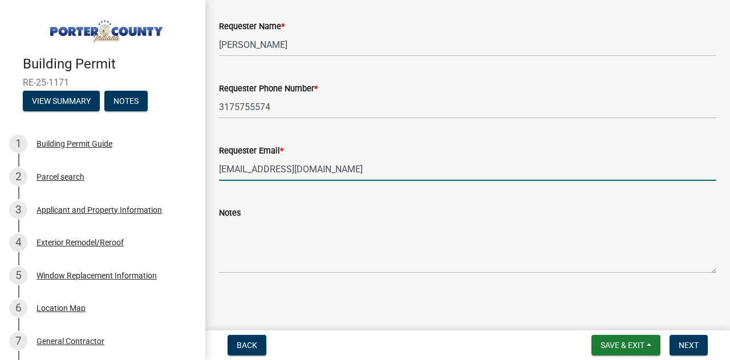
scroll to position [748, 0]
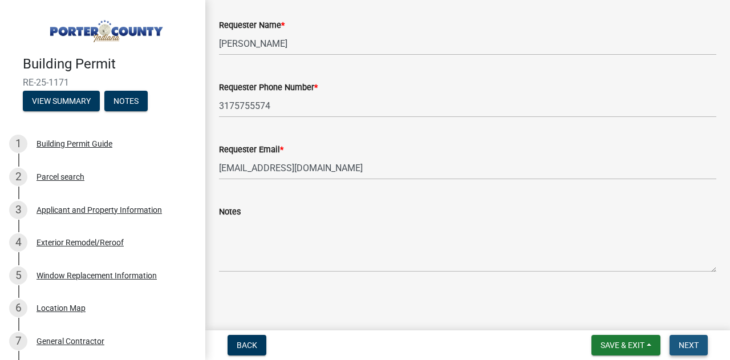
click at [676, 347] on button "Next" at bounding box center [689, 345] width 38 height 21
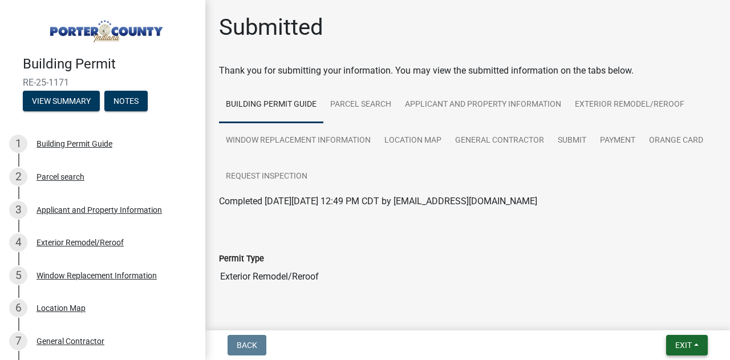
click at [674, 345] on button "Exit" at bounding box center [687, 345] width 42 height 21
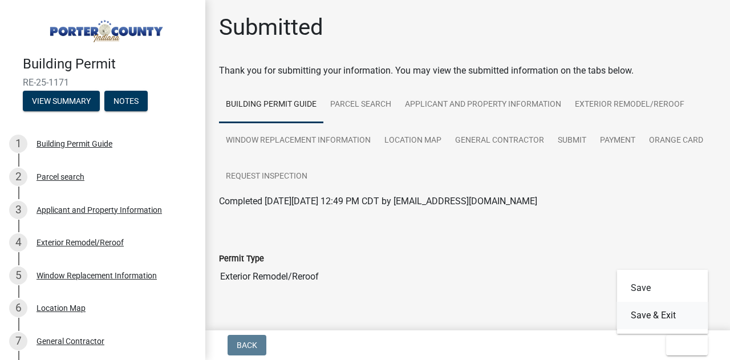
click at [674, 322] on button "Save & Exit" at bounding box center [662, 315] width 91 height 27
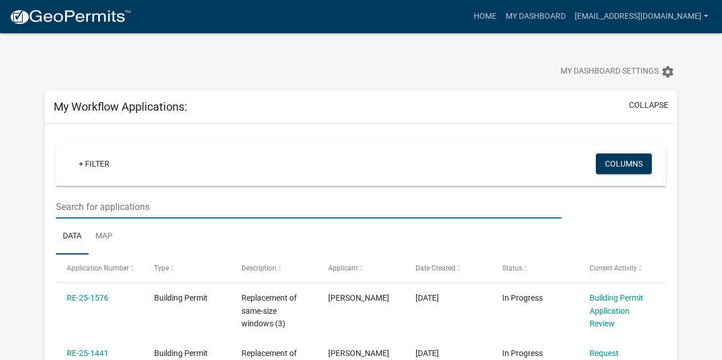
click at [151, 203] on input "text" at bounding box center [308, 206] width 505 height 23
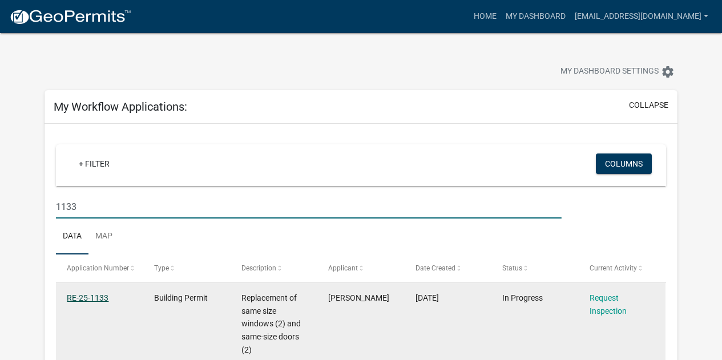
type input "1133"
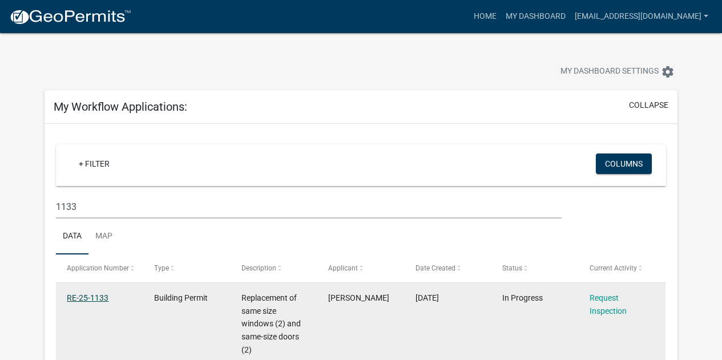
click at [99, 294] on link "RE-25-1133" at bounding box center [88, 297] width 42 height 9
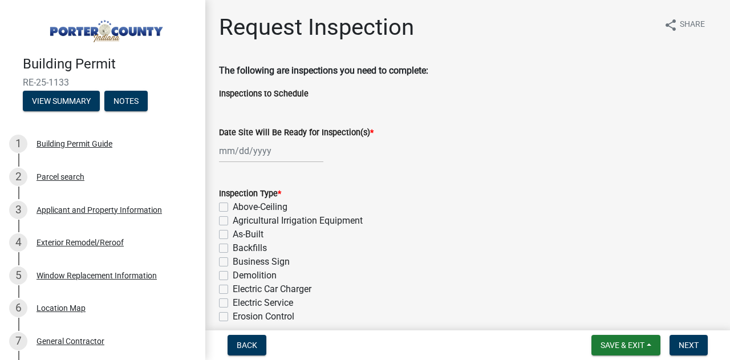
select select "8"
select select "2025"
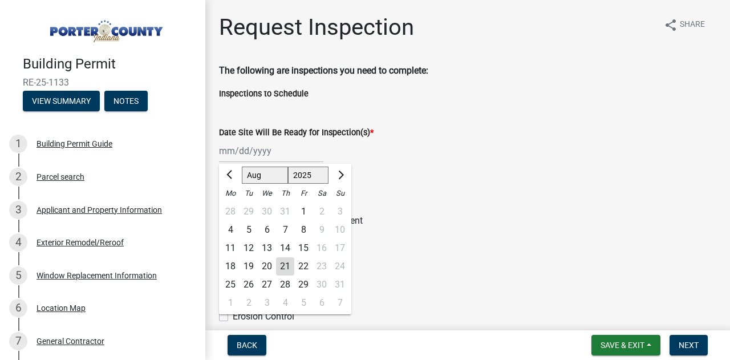
click at [225, 155] on div "[PERSON_NAME] Feb Mar Apr [PERSON_NAME][DATE] Oct Nov [DATE] 1526 1527 1528 152…" at bounding box center [271, 150] width 104 height 23
click at [301, 267] on div "22" at bounding box center [303, 266] width 18 height 18
type input "[DATE]"
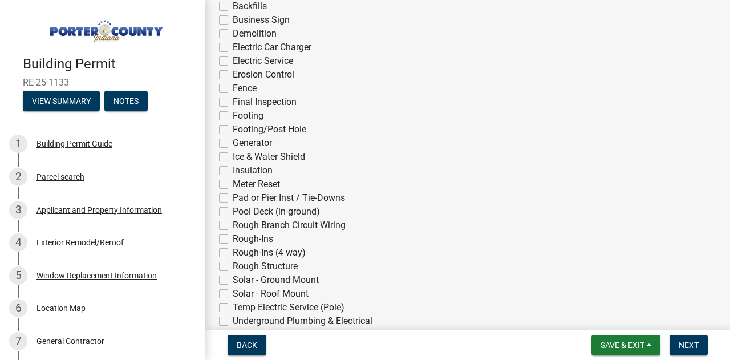
scroll to position [228, 0]
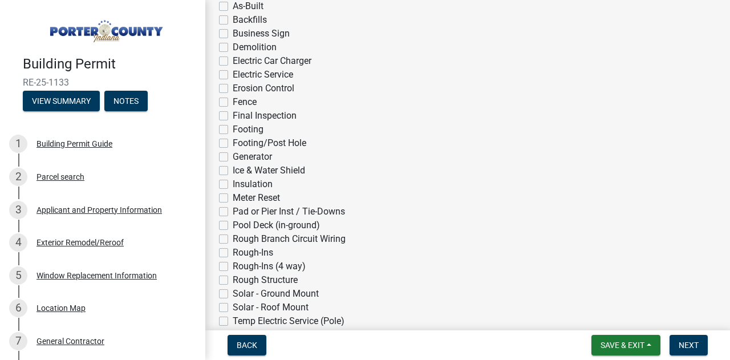
click at [233, 116] on label "Final Inspection" at bounding box center [265, 116] width 64 height 14
click at [233, 116] on input "Final Inspection" at bounding box center [236, 112] width 7 height 7
checkbox input "true"
checkbox input "false"
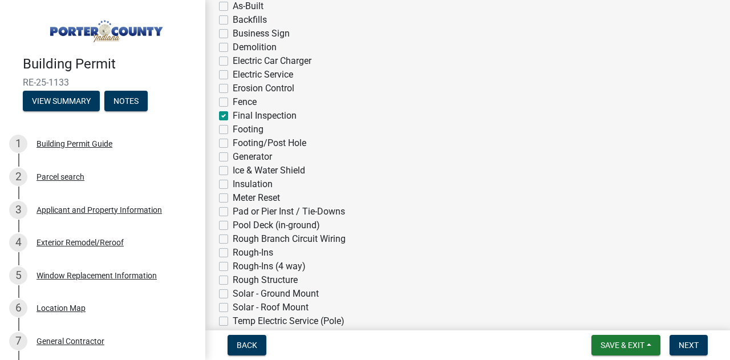
checkbox input "false"
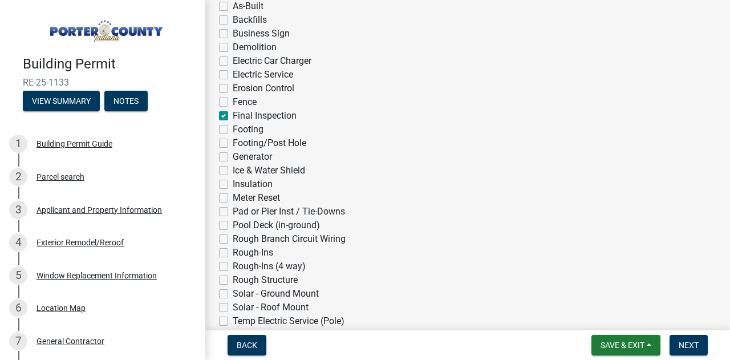
checkbox input "false"
checkbox input "true"
checkbox input "false"
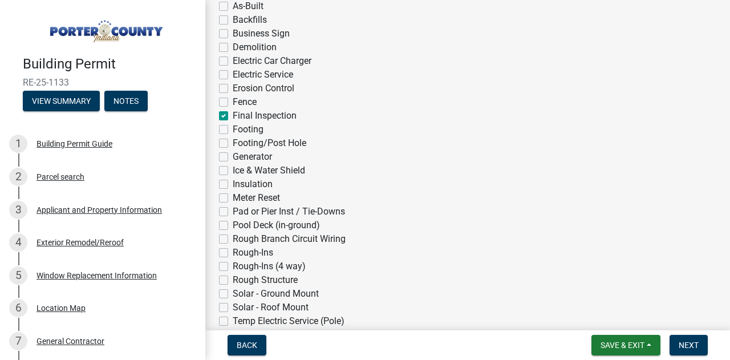
checkbox input "false"
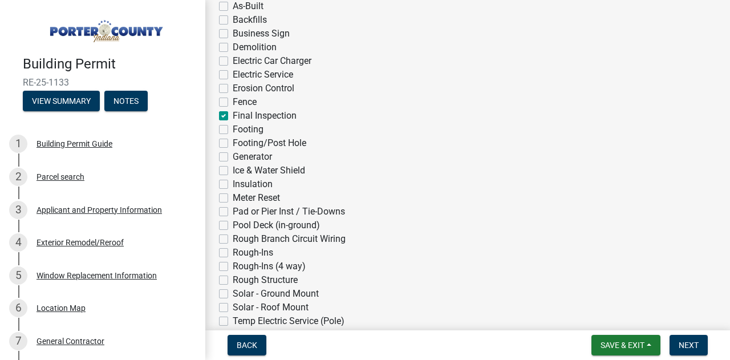
checkbox input "false"
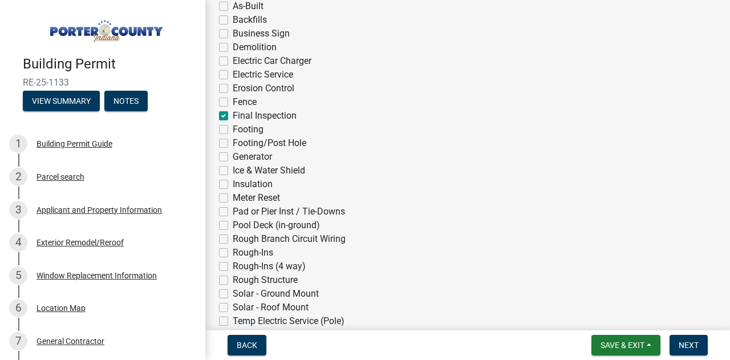
checkbox input "false"
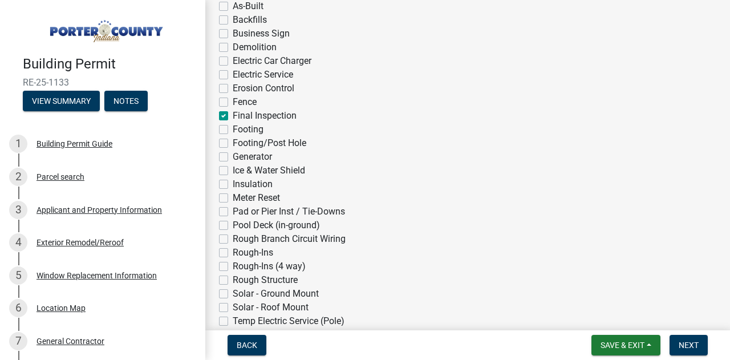
checkbox input "false"
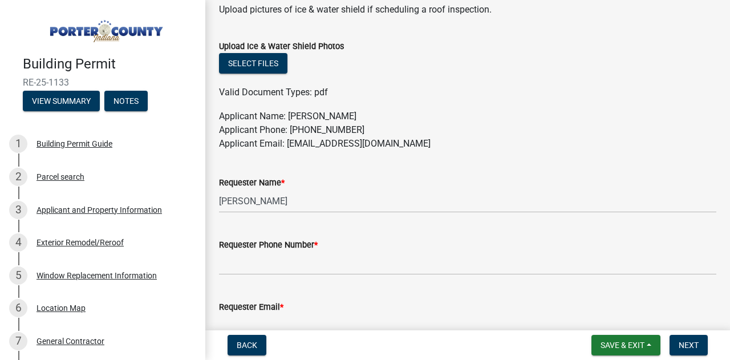
scroll to position [570, 0]
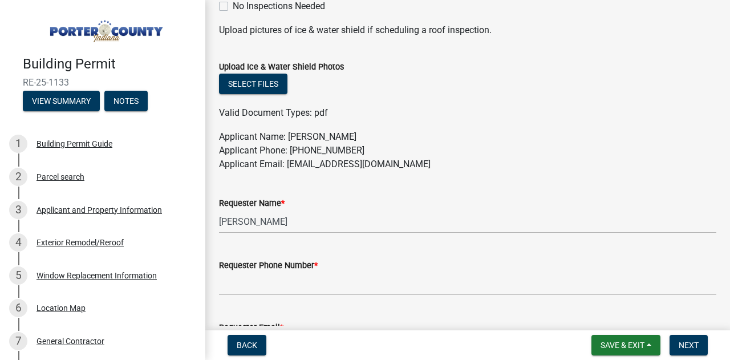
click at [278, 137] on p "Applicant Name: [PERSON_NAME] Applicant Phone: [PHONE_NUMBER] Applicant Email: …" at bounding box center [467, 150] width 497 height 41
drag, startPoint x: 294, startPoint y: 227, endPoint x: 182, endPoint y: 212, distance: 112.8
click at [182, 212] on div "Building Permit RE-25-1133 View Summary Notes 1 Building Permit Guide 2 Parcel …" at bounding box center [365, 180] width 730 height 360
type input "[PERSON_NAME]"
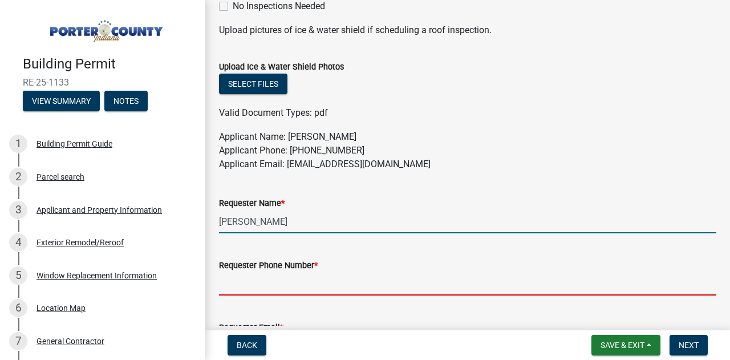
click at [307, 278] on input "Requester Phone Number *" at bounding box center [467, 283] width 497 height 23
type input "3175755574"
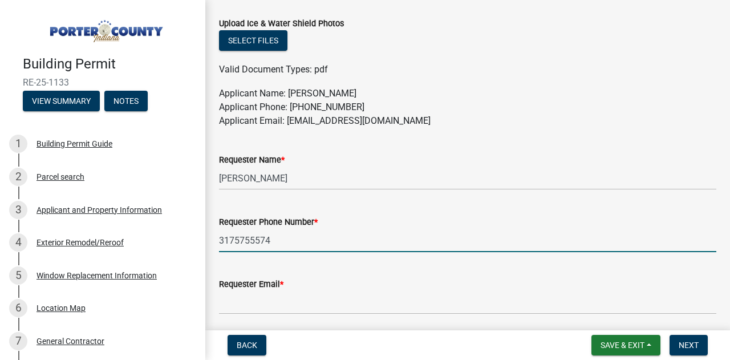
scroll to position [628, 0]
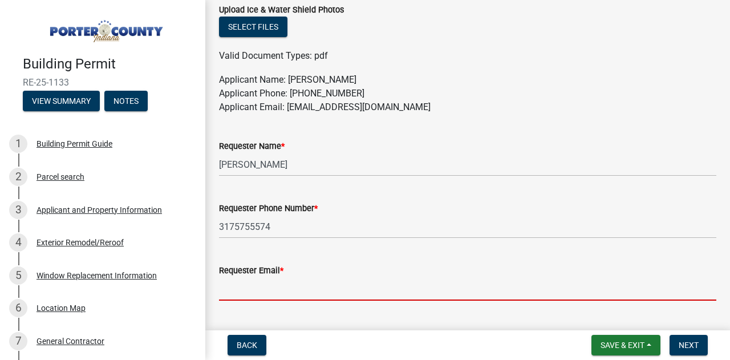
click at [276, 295] on input "Requester Email *" at bounding box center [467, 288] width 497 height 23
type input "[EMAIL_ADDRESS][DOMAIN_NAME]"
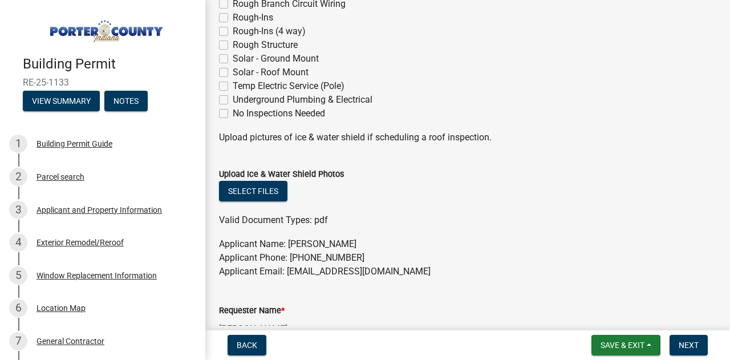
scroll to position [748, 0]
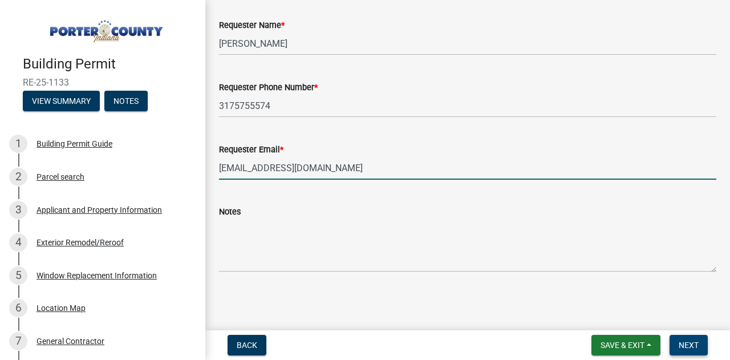
click at [685, 341] on span "Next" at bounding box center [689, 345] width 20 height 9
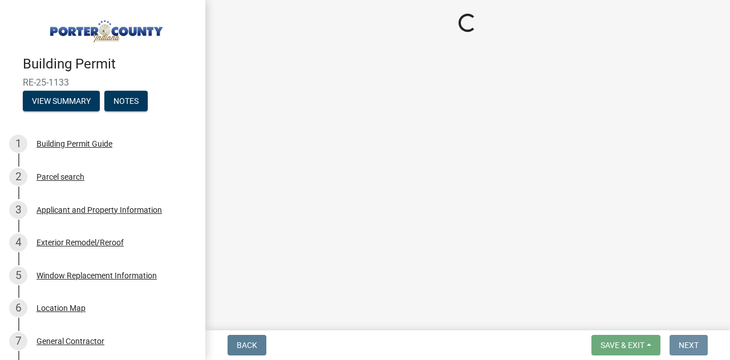
scroll to position [0, 0]
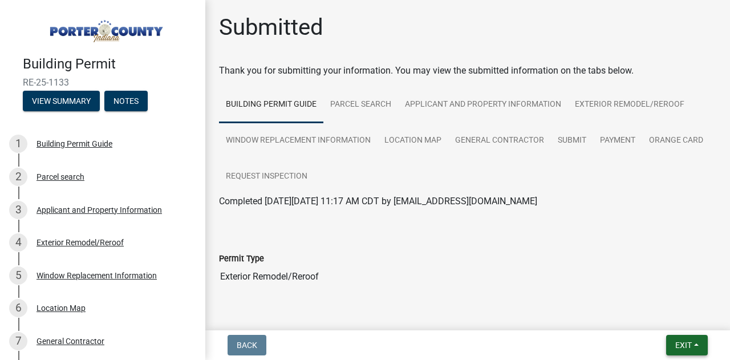
click at [689, 339] on button "Exit" at bounding box center [687, 345] width 42 height 21
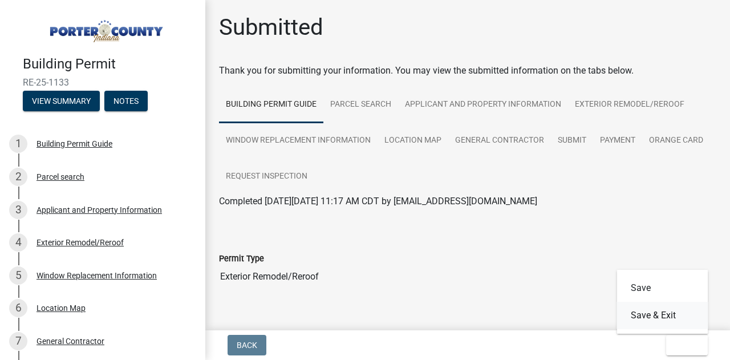
click at [664, 321] on button "Save & Exit" at bounding box center [662, 315] width 91 height 27
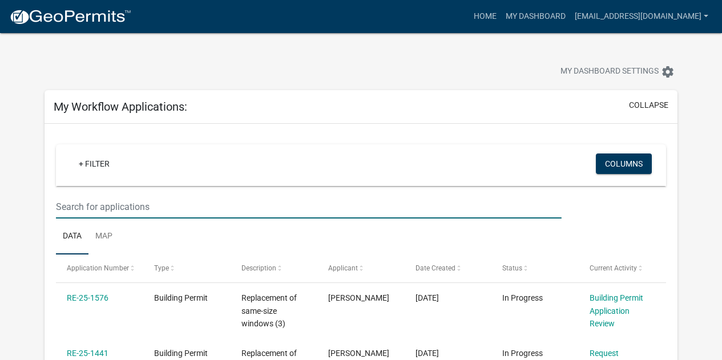
click at [107, 211] on input "text" at bounding box center [308, 206] width 505 height 23
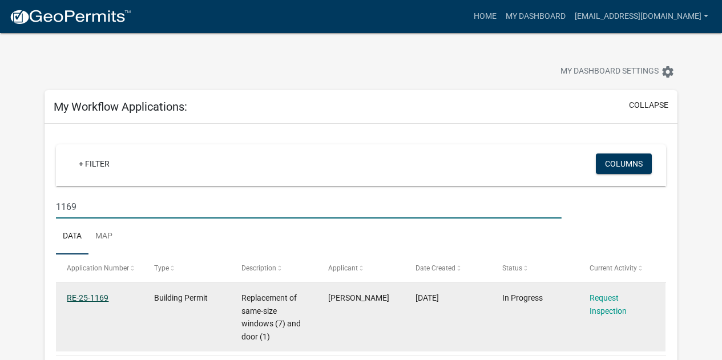
type input "1169"
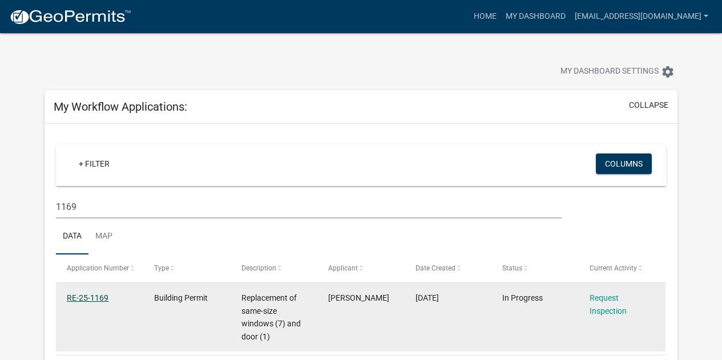
click at [90, 296] on link "RE-25-1169" at bounding box center [88, 297] width 42 height 9
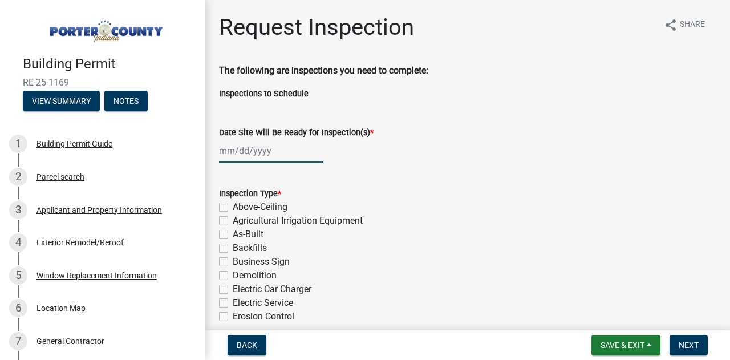
click at [262, 145] on div at bounding box center [271, 150] width 104 height 23
select select "8"
select select "2025"
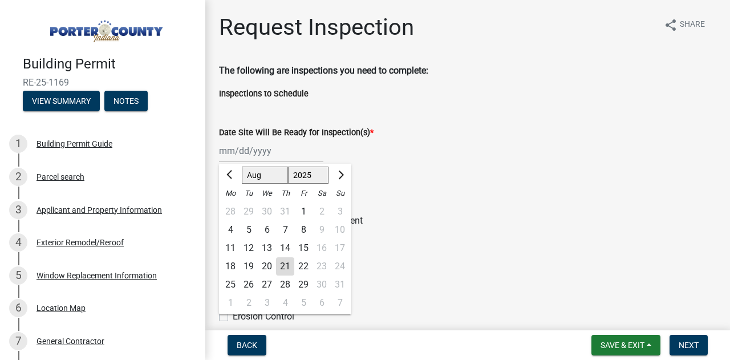
click at [300, 264] on div "22" at bounding box center [303, 266] width 18 height 18
type input "[DATE]"
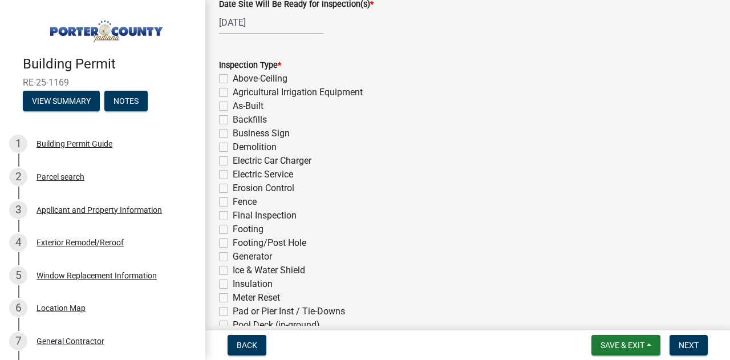
scroll to position [228, 0]
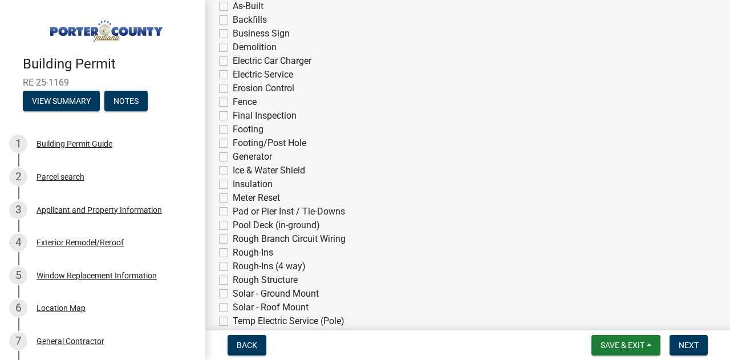
click at [233, 117] on label "Final Inspection" at bounding box center [265, 116] width 64 height 14
click at [233, 116] on input "Final Inspection" at bounding box center [236, 112] width 7 height 7
checkbox input "true"
checkbox input "false"
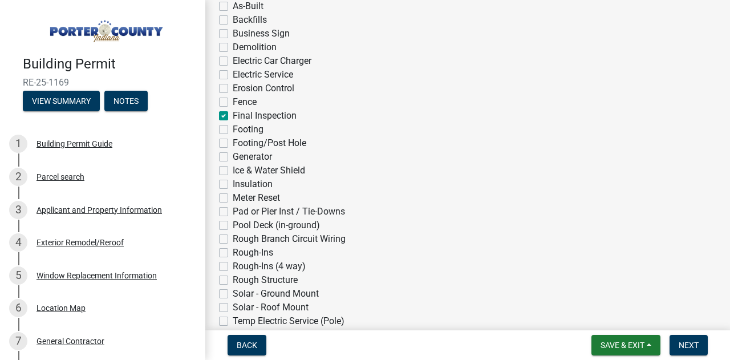
checkbox input "false"
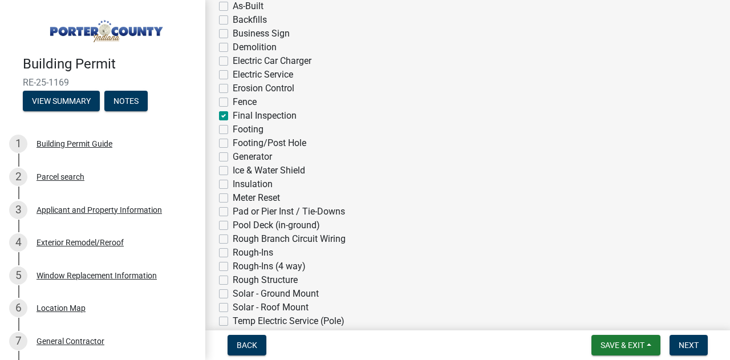
checkbox input "false"
checkbox input "true"
checkbox input "false"
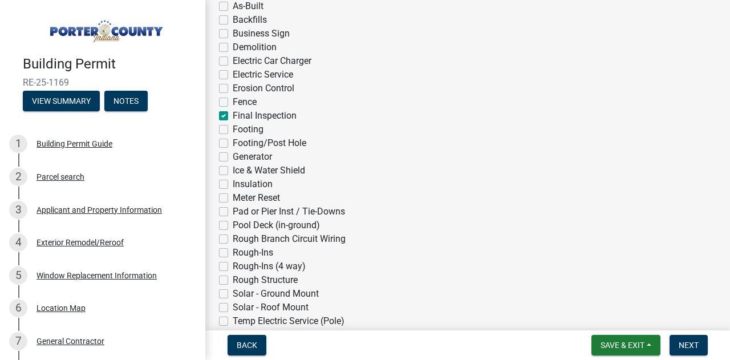
checkbox input "false"
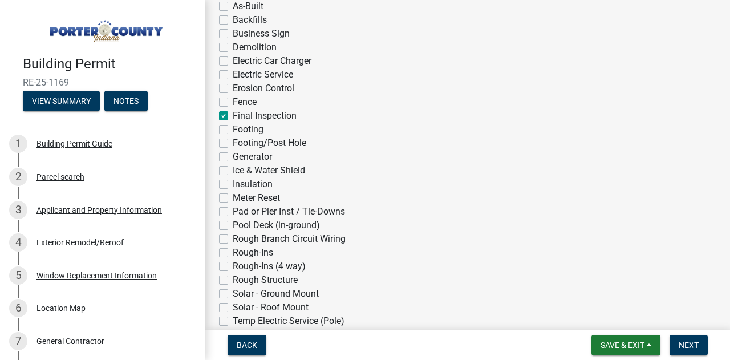
checkbox input "false"
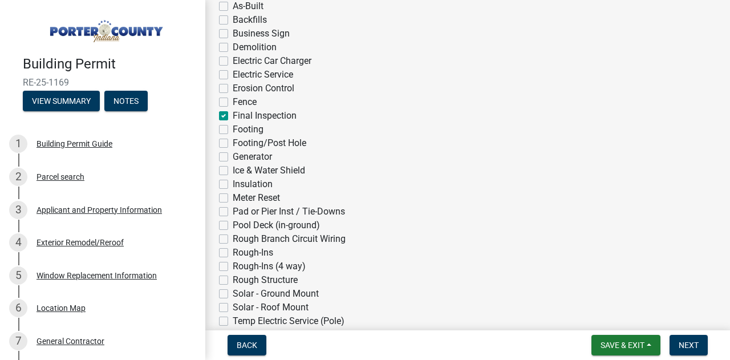
checkbox input "false"
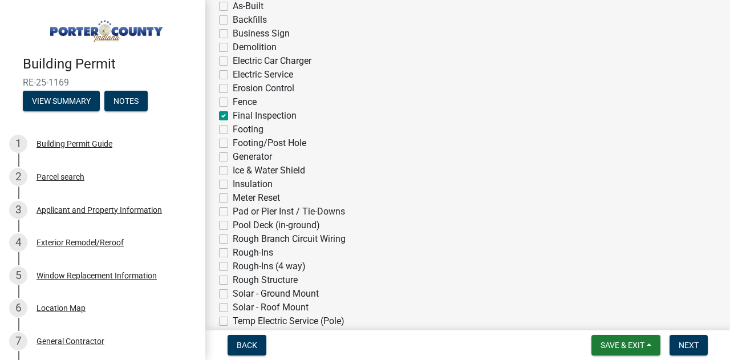
checkbox input "false"
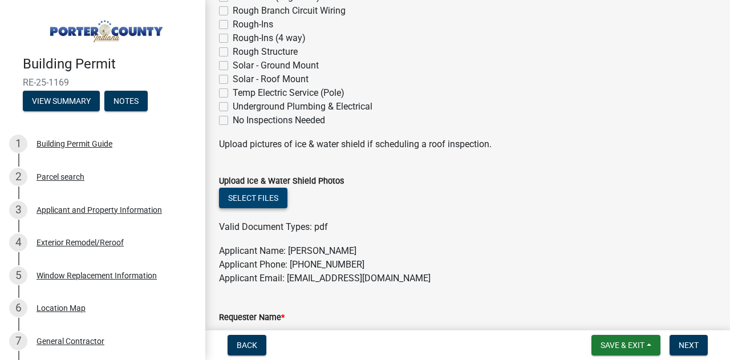
scroll to position [628, 0]
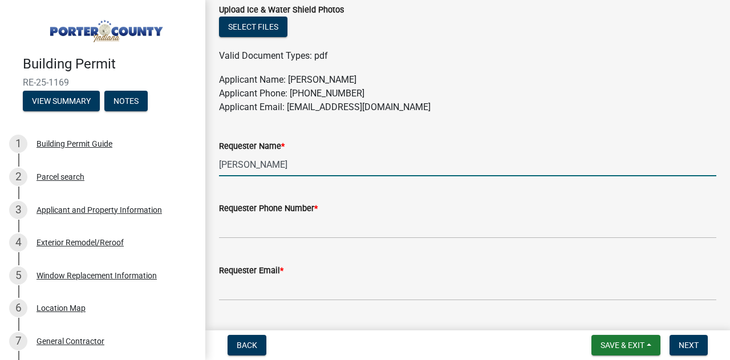
click at [279, 167] on input "[PERSON_NAME]" at bounding box center [467, 164] width 497 height 23
drag, startPoint x: 314, startPoint y: 165, endPoint x: 115, endPoint y: 148, distance: 199.2
click at [156, 153] on div "Building Permit RE-25-1169 View Summary Notes 1 Building Permit Guide 2 Parcel …" at bounding box center [365, 180] width 730 height 360
type input "[PERSON_NAME]"
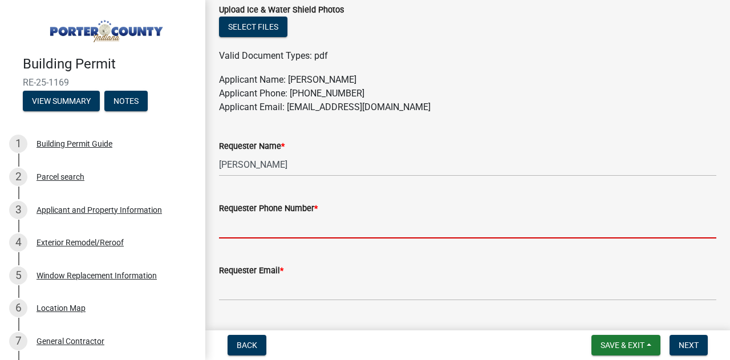
click at [270, 223] on input "Requester Phone Number *" at bounding box center [467, 226] width 497 height 23
type input "3175755574"
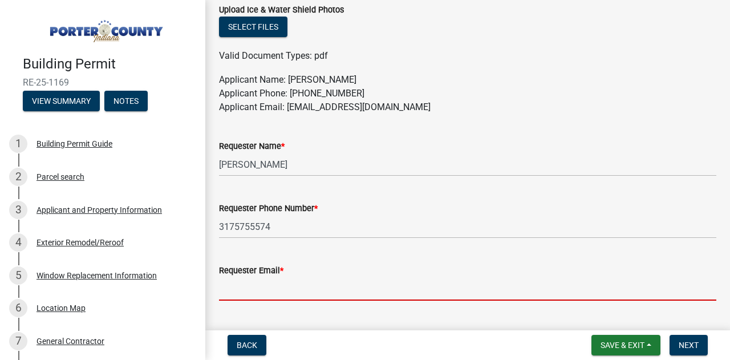
click at [276, 289] on input "Requester Email *" at bounding box center [467, 288] width 497 height 23
type input "[EMAIL_ADDRESS][DOMAIN_NAME]"
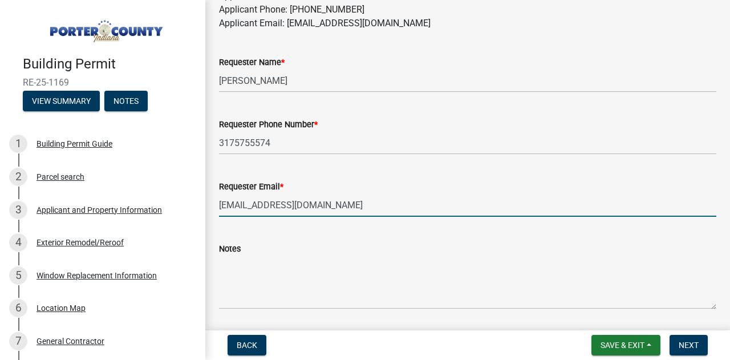
scroll to position [748, 0]
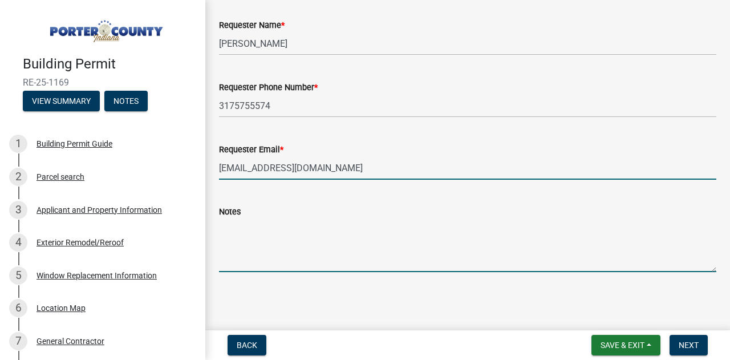
click at [277, 253] on textarea "Notes" at bounding box center [467, 245] width 497 height 54
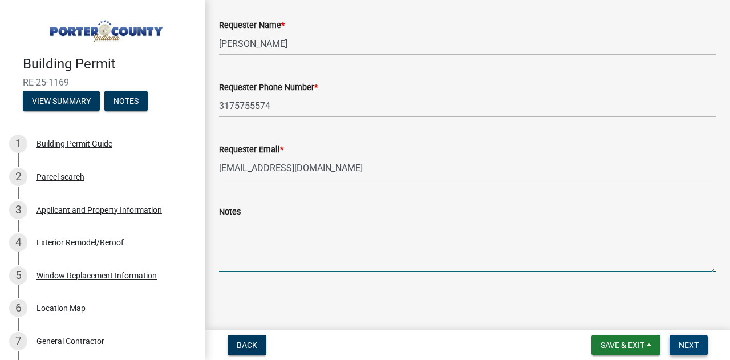
click at [697, 339] on button "Next" at bounding box center [689, 345] width 38 height 21
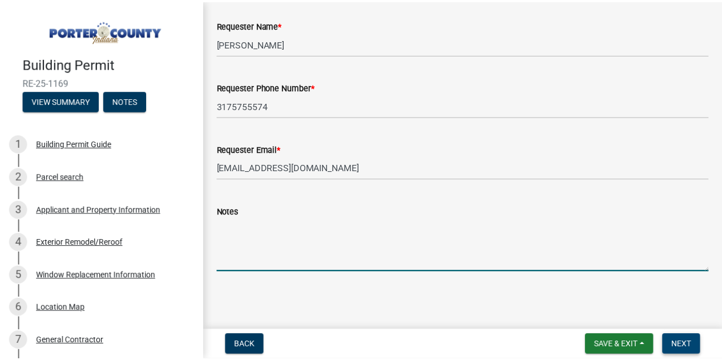
scroll to position [0, 0]
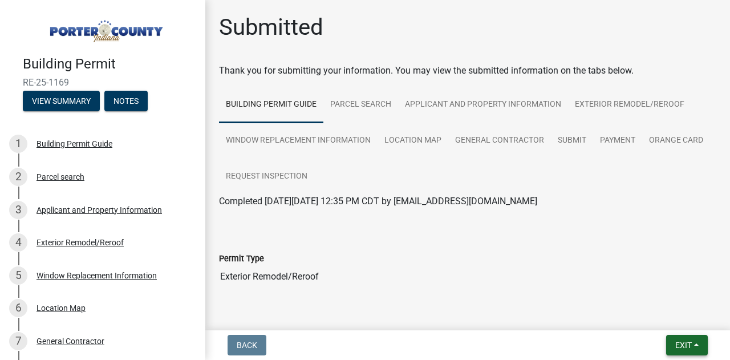
click at [676, 337] on button "Exit" at bounding box center [687, 345] width 42 height 21
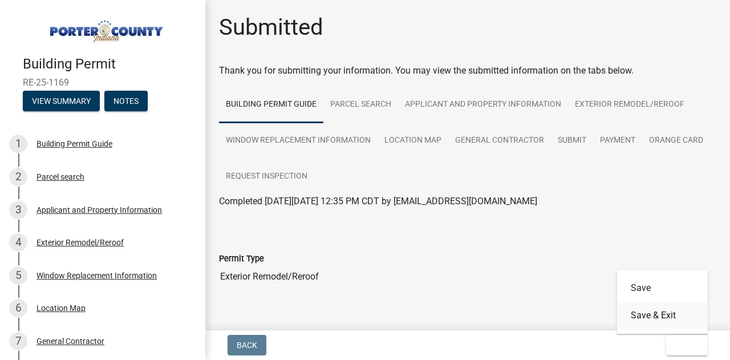
click at [671, 319] on button "Save & Exit" at bounding box center [662, 315] width 91 height 27
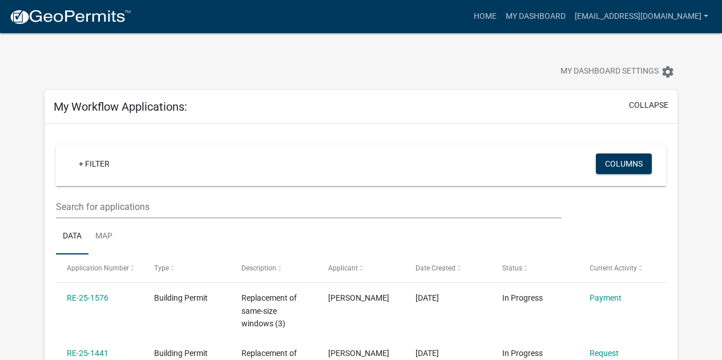
click at [347, 72] on div at bounding box center [225, 72] width 379 height 25
